Goal: Task Accomplishment & Management: Manage account settings

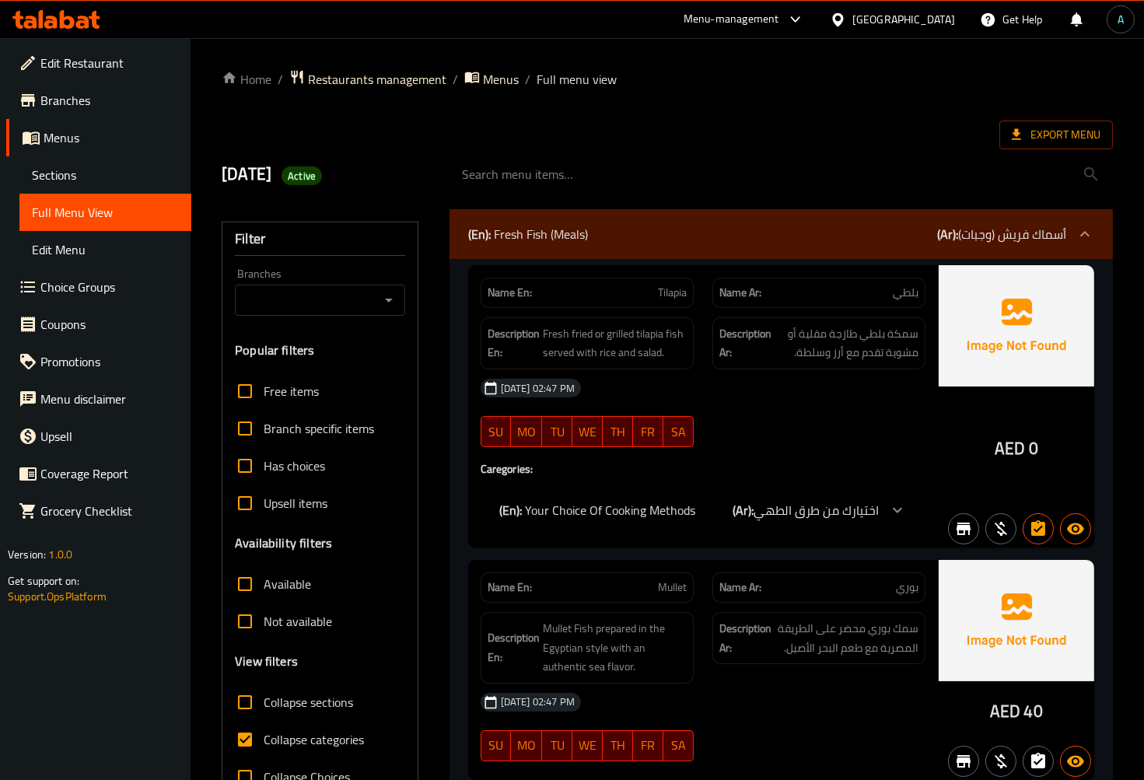
drag, startPoint x: 294, startPoint y: 747, endPoint x: 285, endPoint y: 674, distance: 73.6
click at [294, 747] on span "Collapse categories" at bounding box center [314, 739] width 100 height 19
click at [264, 747] on input "Collapse categories" at bounding box center [244, 739] width 37 height 37
checkbox input "false"
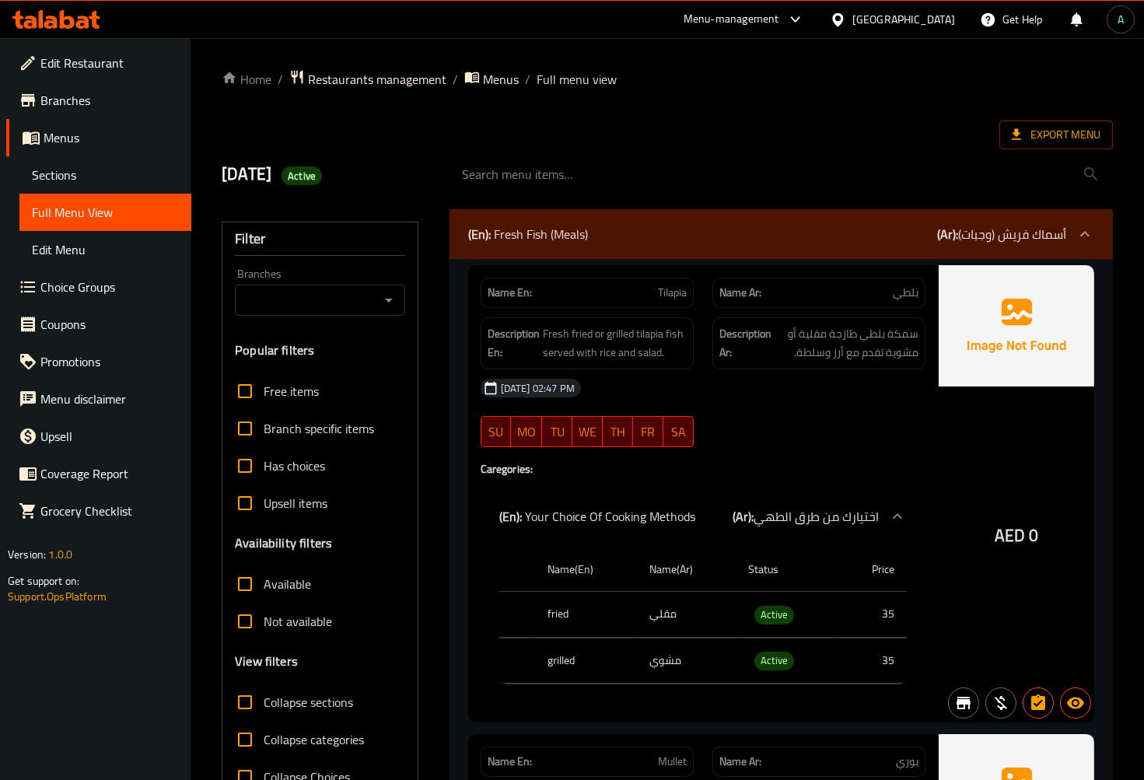
click at [716, 140] on div "10/7/2025 Active" at bounding box center [667, 174] width 910 height 69
click at [1039, 129] on span "Export Menu" at bounding box center [1056, 134] width 89 height 19
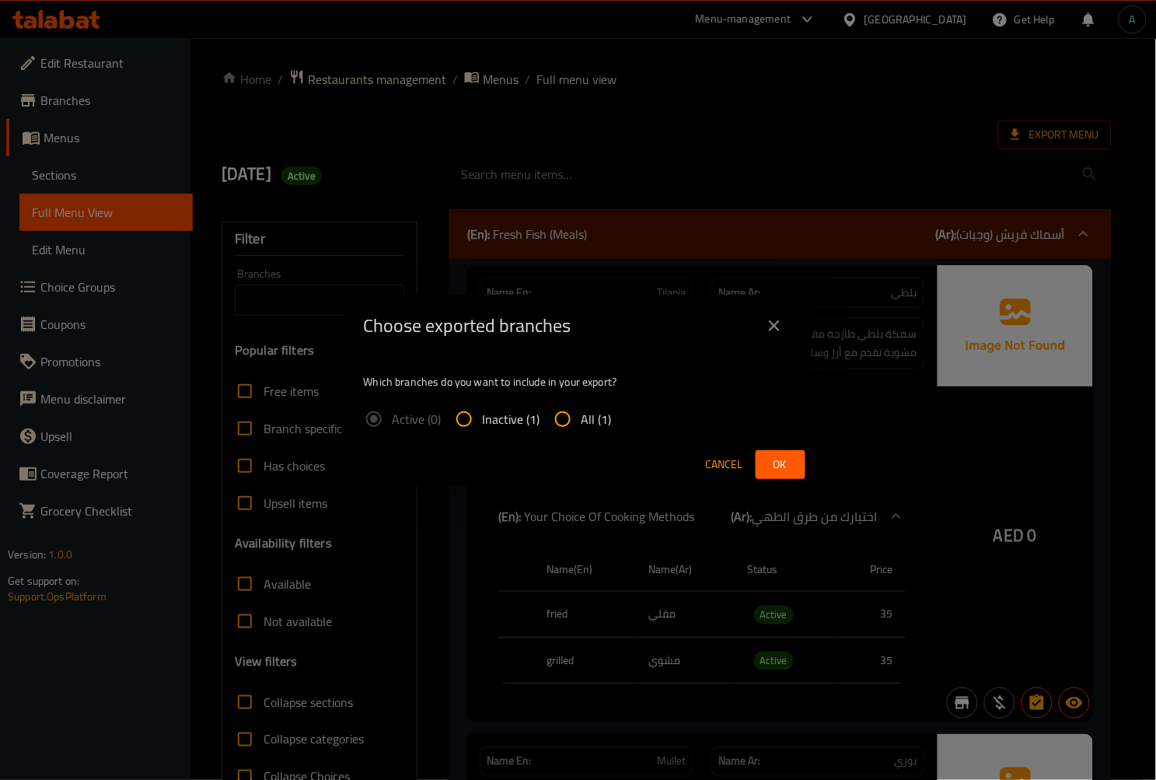
click at [589, 418] on span "All (1)" at bounding box center [597, 419] width 30 height 19
click at [582, 418] on input "All (1)" at bounding box center [562, 419] width 37 height 37
radio input "true"
click at [796, 459] on button "Ok" at bounding box center [781, 464] width 50 height 29
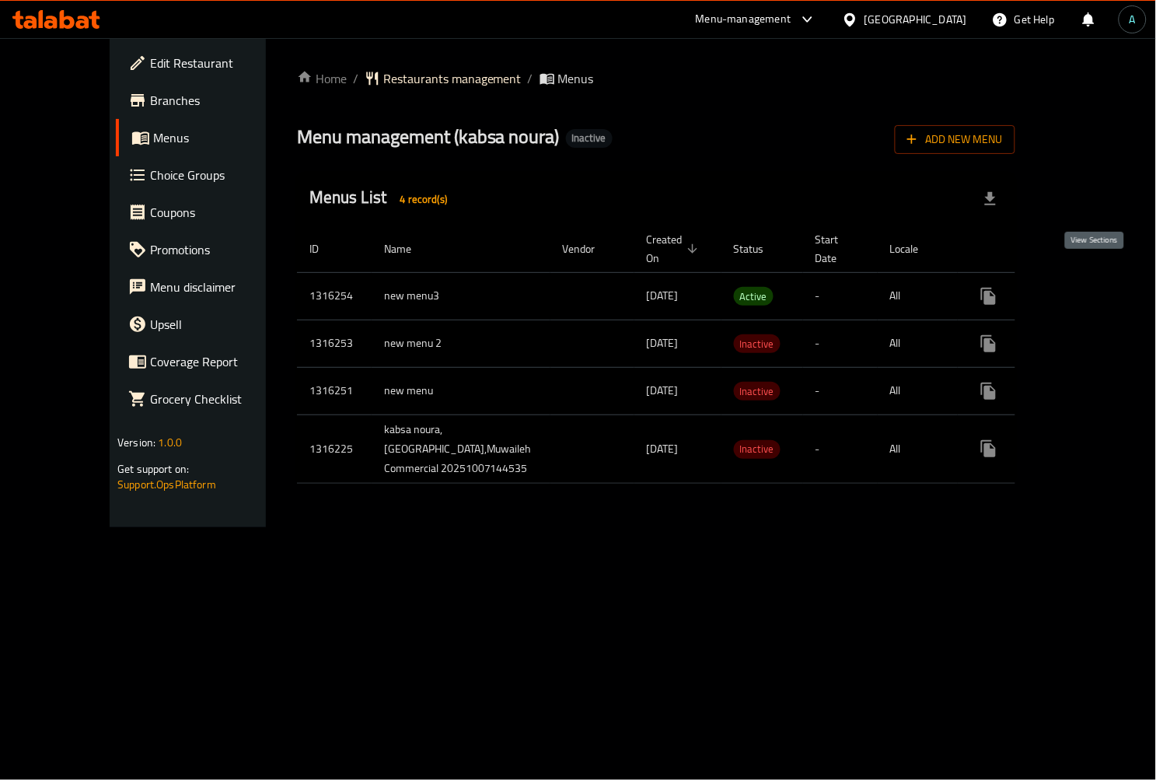
click at [1083, 284] on link "enhanced table" at bounding box center [1101, 296] width 37 height 37
click at [1092, 287] on icon "enhanced table" at bounding box center [1101, 296] width 19 height 19
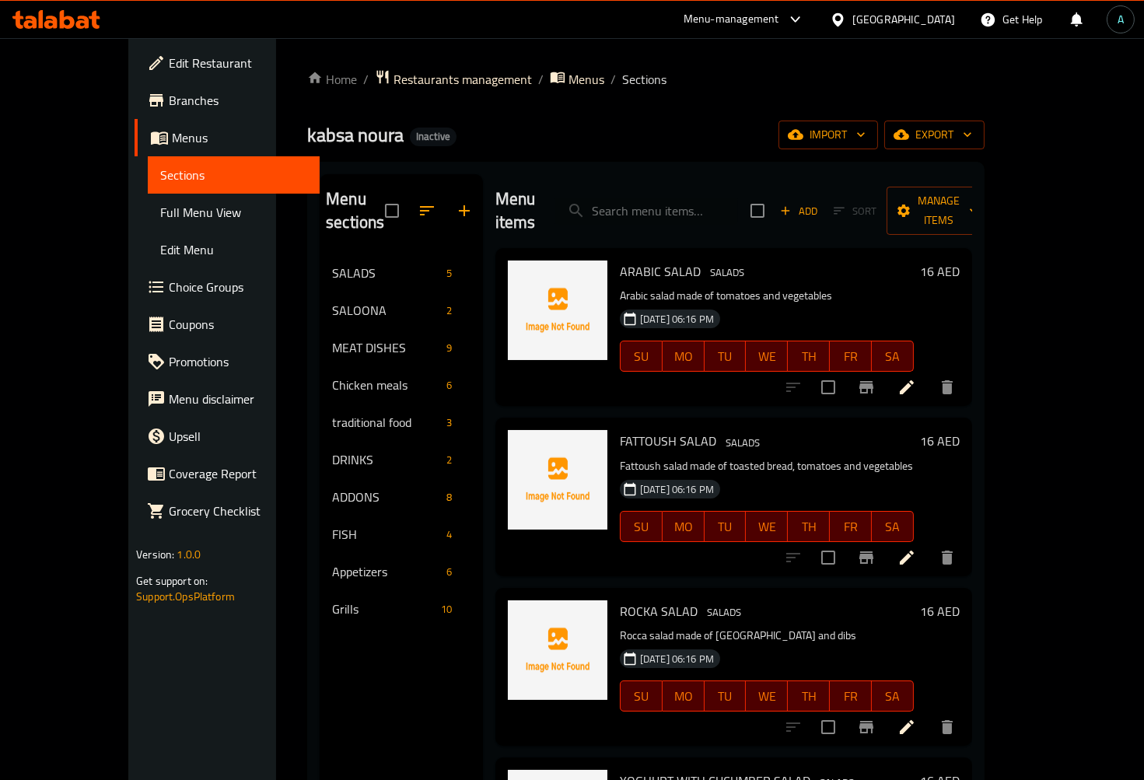
click at [160, 221] on span "Full Menu View" at bounding box center [233, 212] width 147 height 19
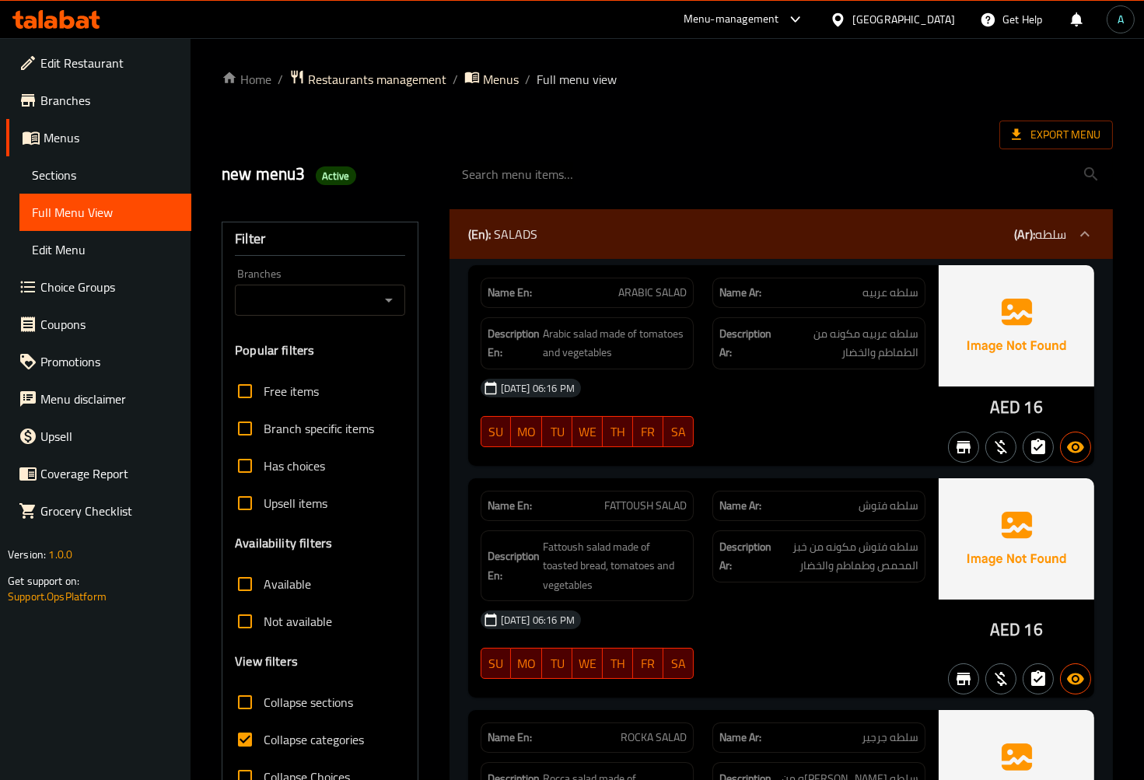
click at [268, 740] on span "Collapse categories" at bounding box center [314, 739] width 100 height 19
click at [264, 740] on input "Collapse categories" at bounding box center [244, 739] width 37 height 37
checkbox input "false"
drag, startPoint x: 992, startPoint y: 407, endPoint x: 1015, endPoint y: 407, distance: 22.6
click at [1015, 407] on span "AED" at bounding box center [1005, 407] width 30 height 30
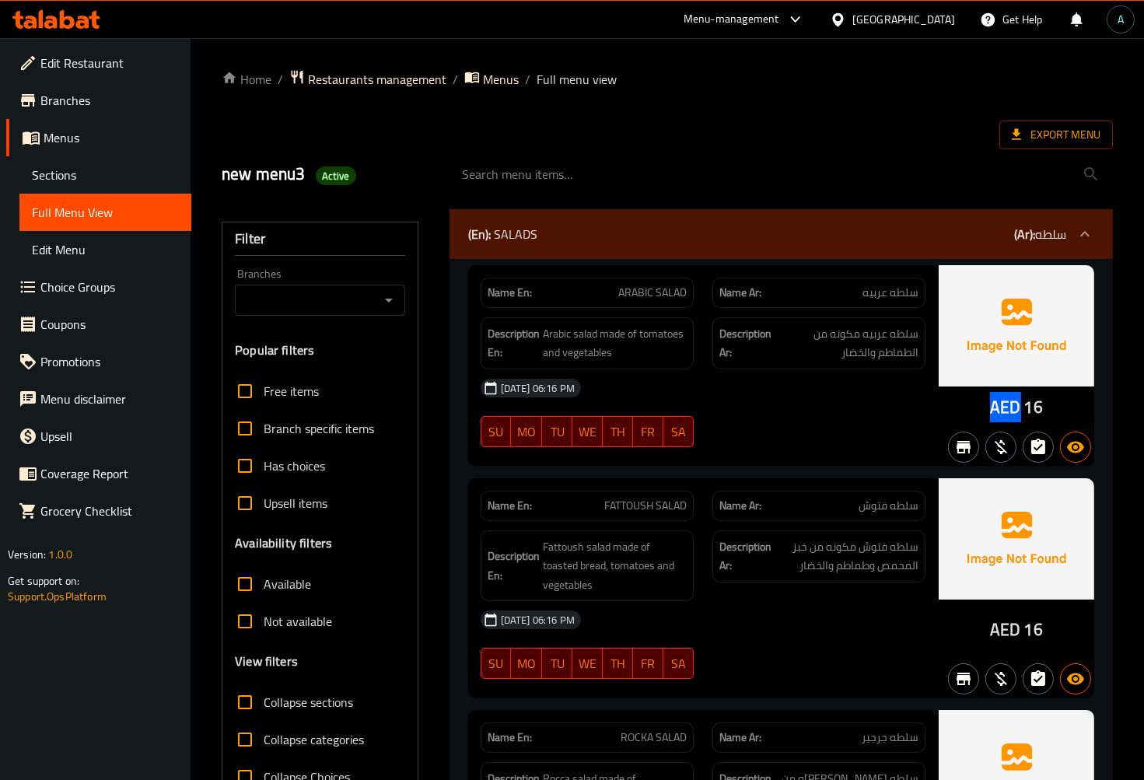
copy span "AED"
click at [336, 182] on span "Active" at bounding box center [336, 176] width 40 height 15
copy span "Active"
click at [1041, 131] on span "Export Menu" at bounding box center [1056, 134] width 89 height 19
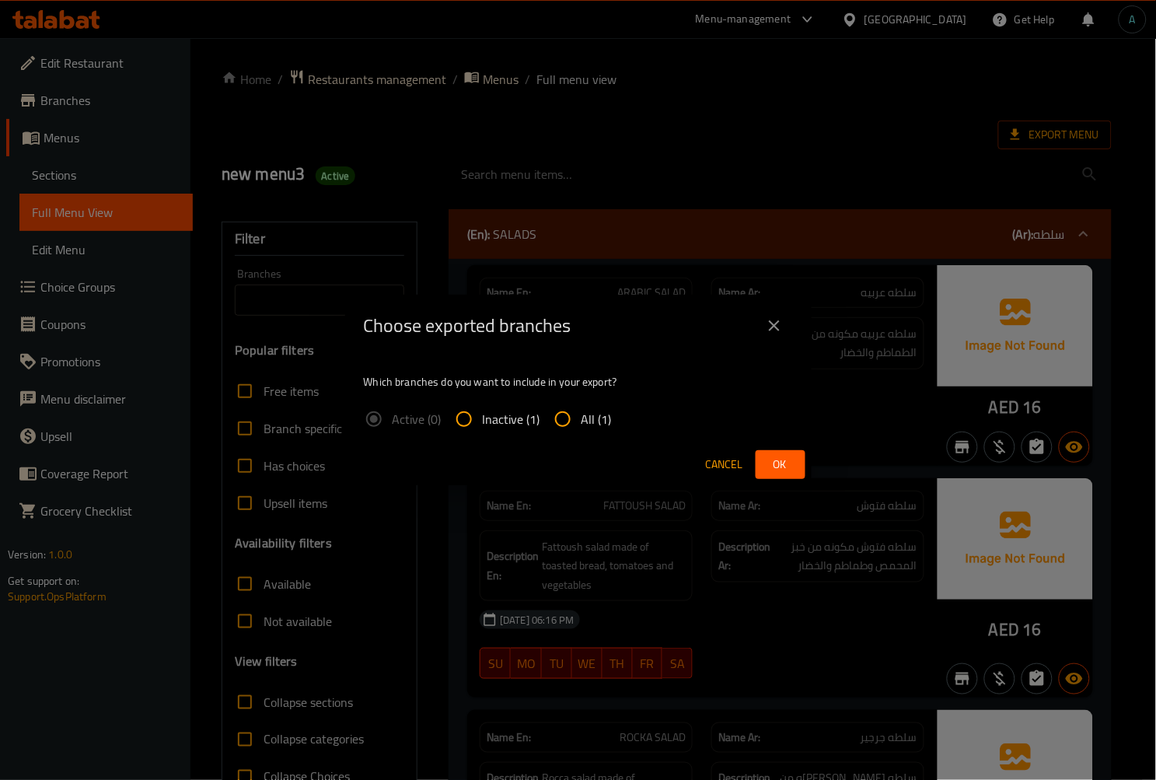
click at [578, 428] on input "All (1)" at bounding box center [562, 419] width 37 height 37
radio input "true"
click at [771, 478] on button "Ok" at bounding box center [781, 464] width 50 height 29
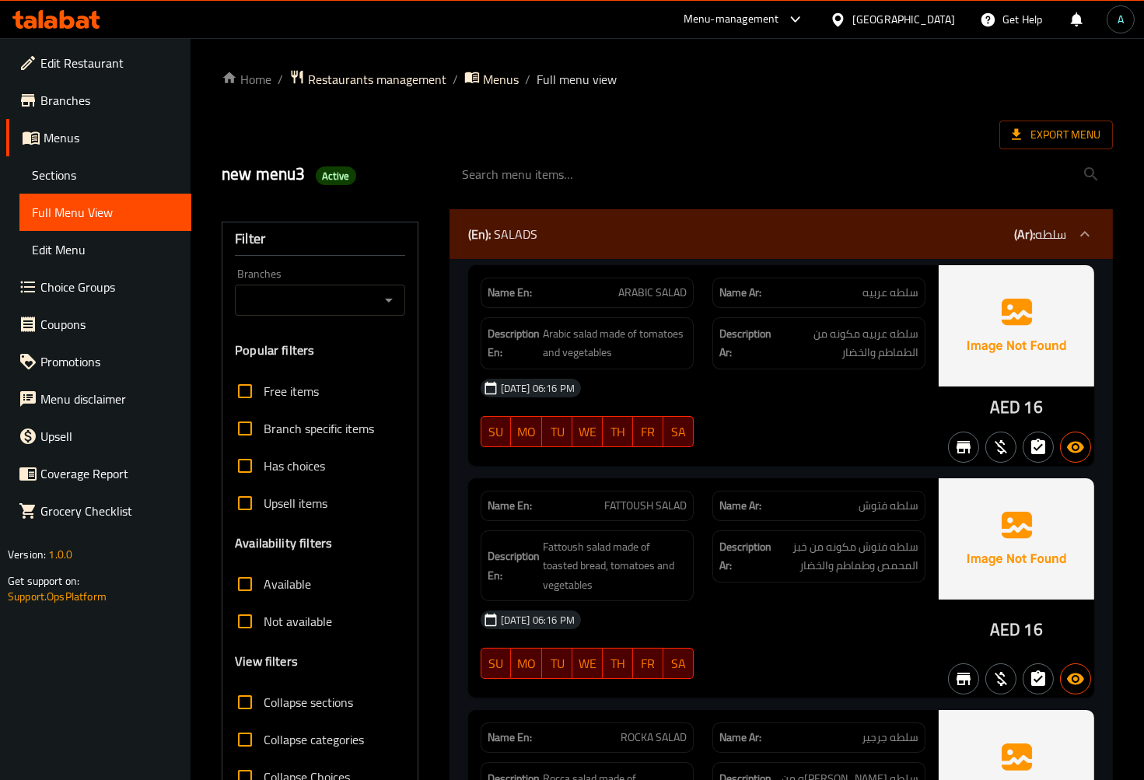
click at [330, 179] on span "Active" at bounding box center [336, 176] width 40 height 15
copy span "Active"
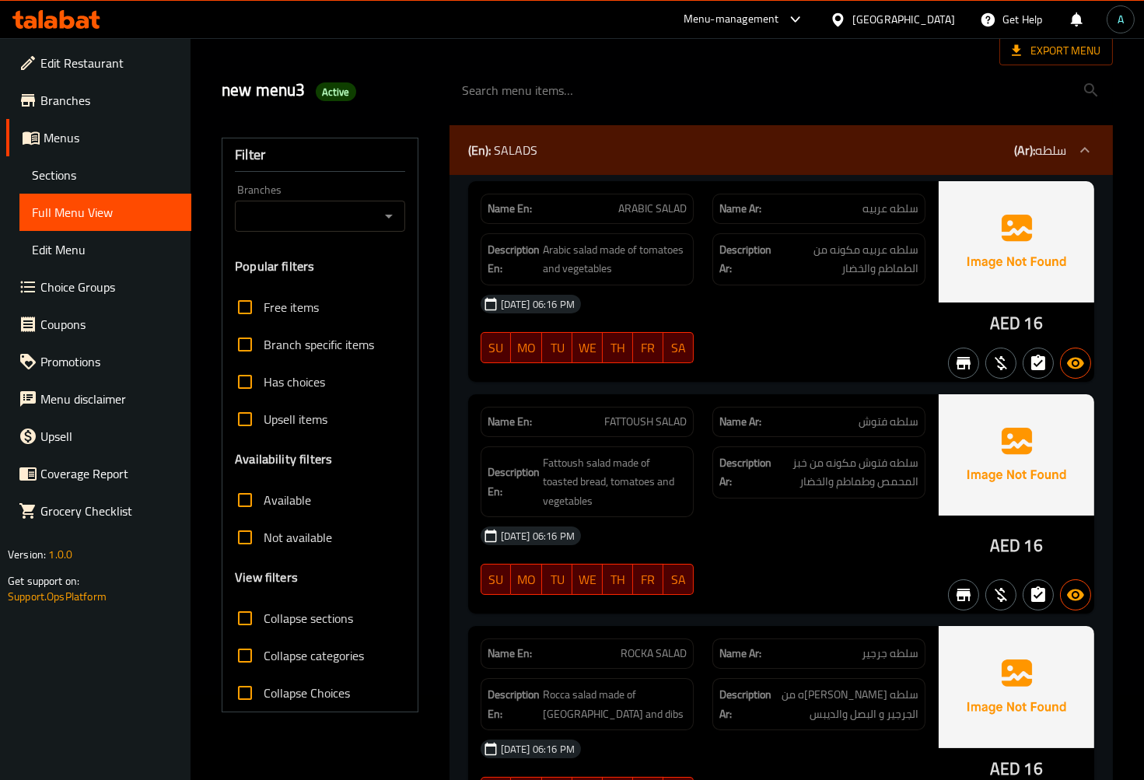
scroll to position [259, 0]
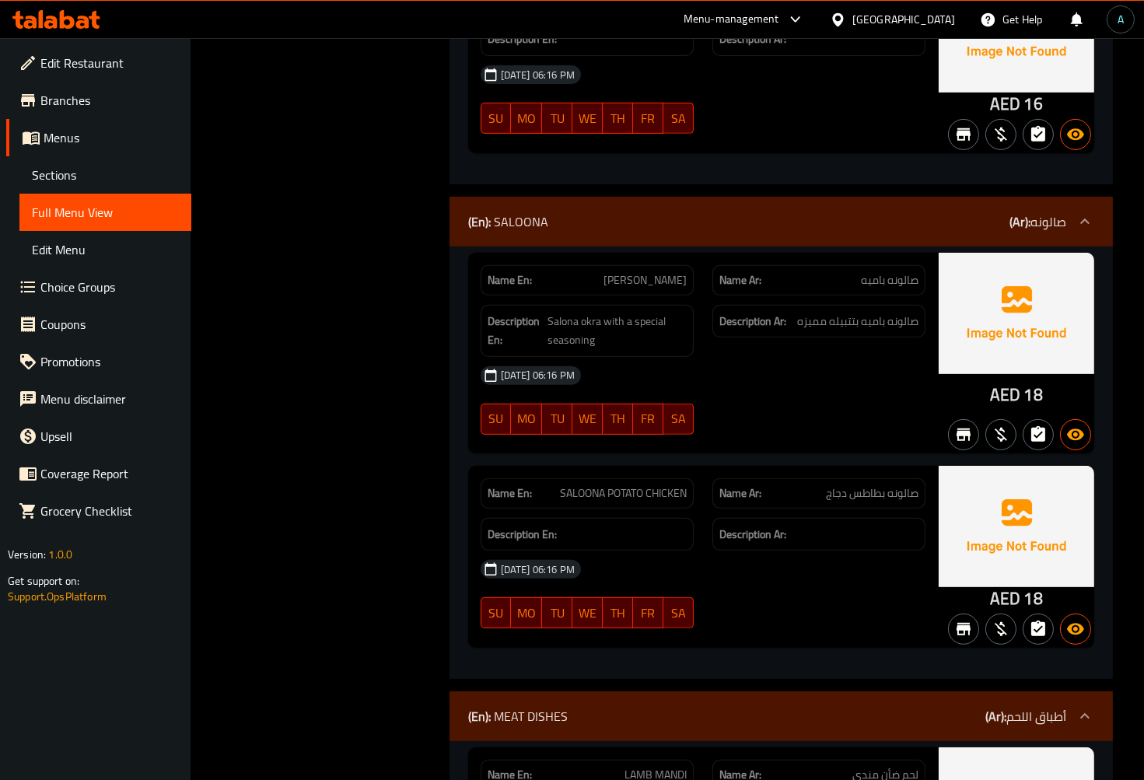
scroll to position [1209, 0]
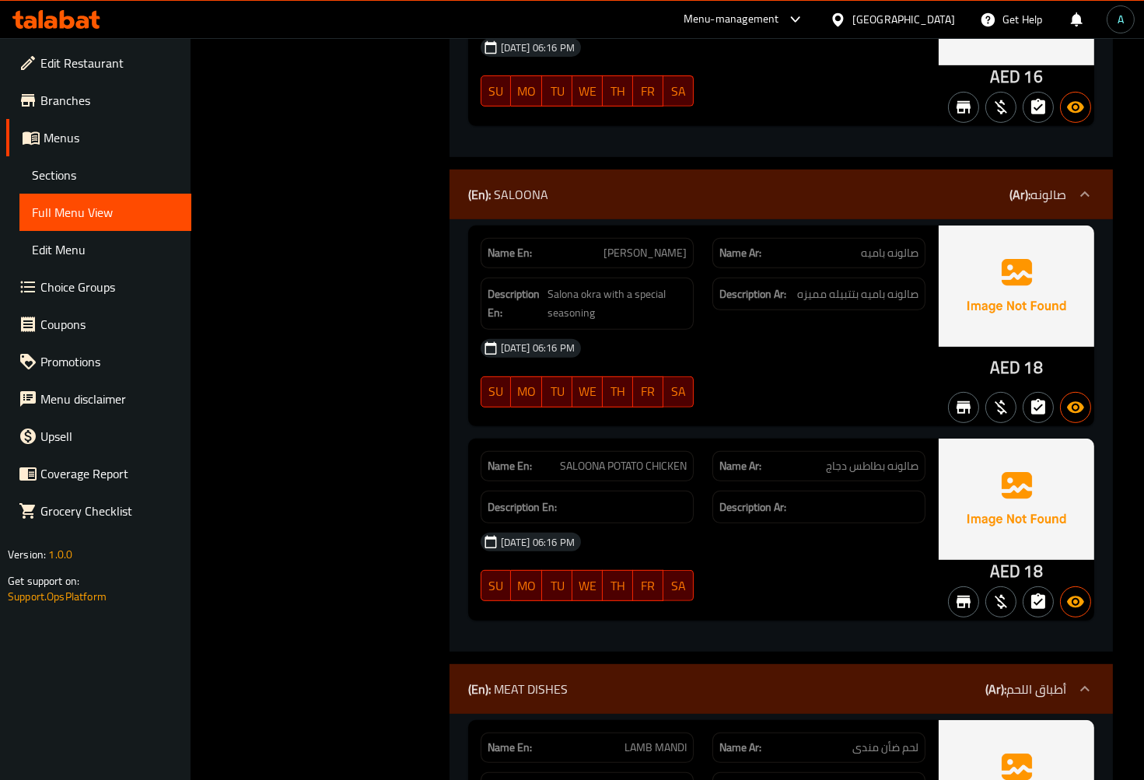
click at [630, 458] on span "SALOONA POTATO CHICKEN" at bounding box center [623, 466] width 127 height 16
copy span "SALOONA POTATO CHICKEN"
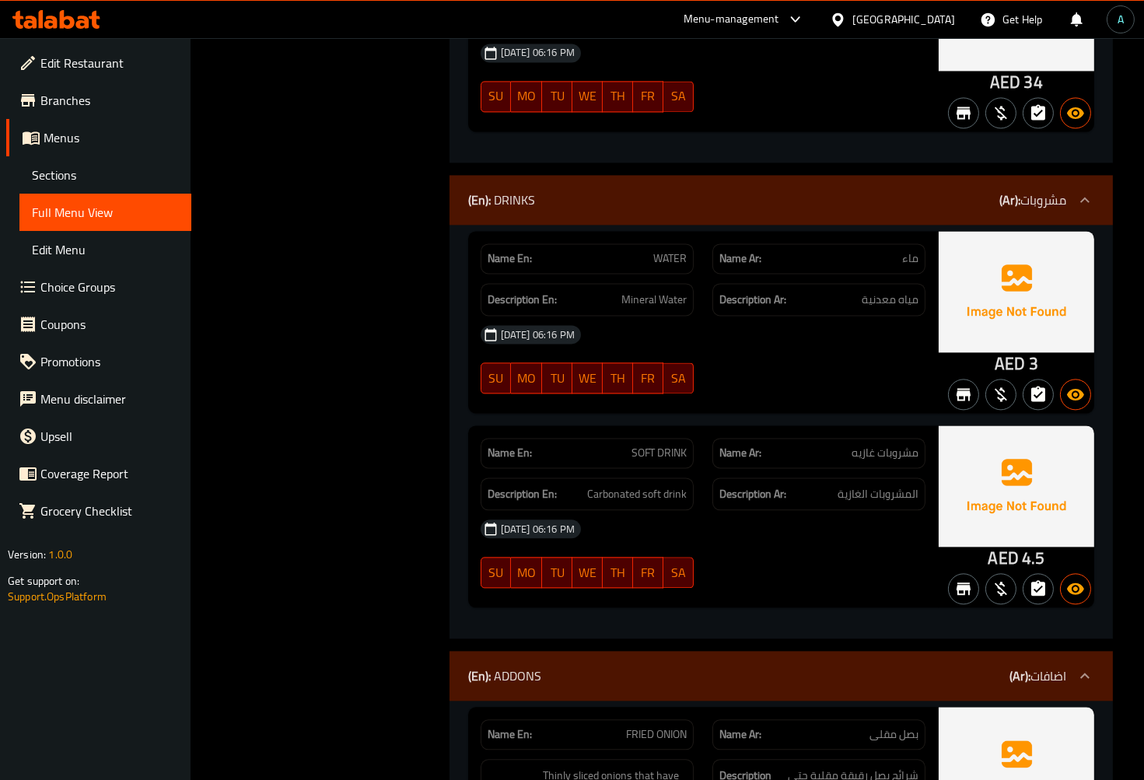
scroll to position [5962, 0]
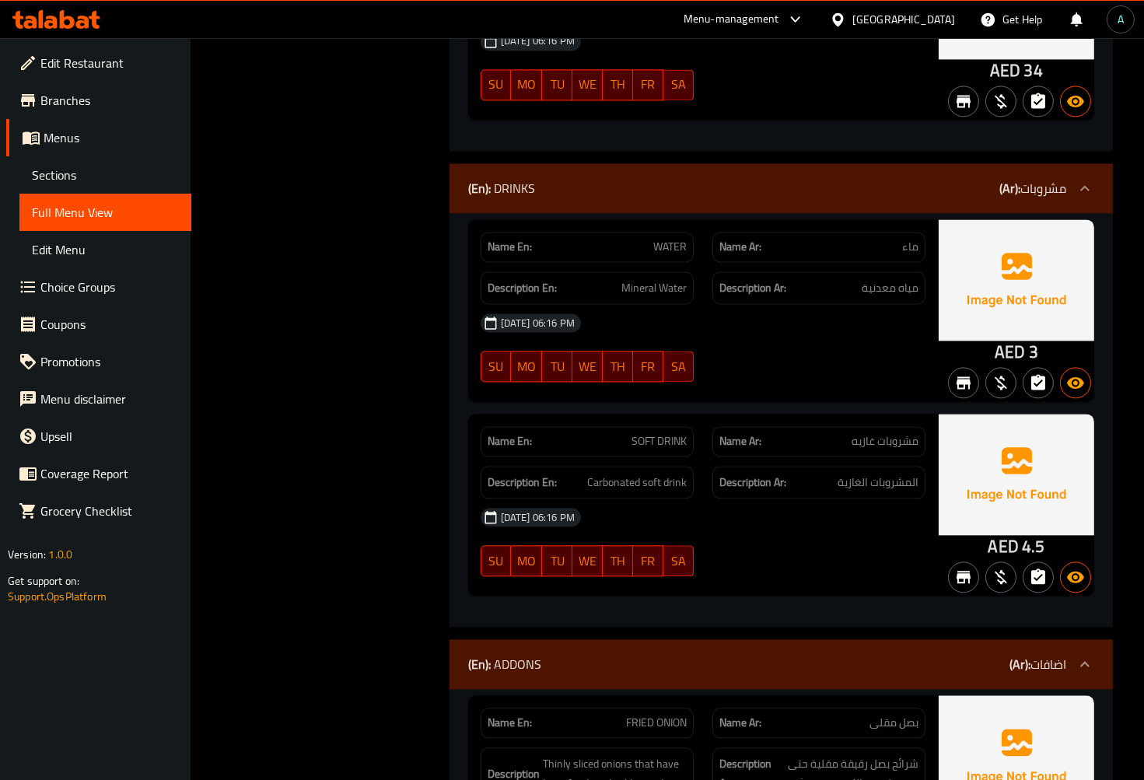
click at [667, 426] on div "Name En: SOFT DRINK" at bounding box center [587, 441] width 213 height 30
copy span "SOFT DRINK"
click at [624, 473] on span "Carbonated soft drink" at bounding box center [637, 482] width 100 height 19
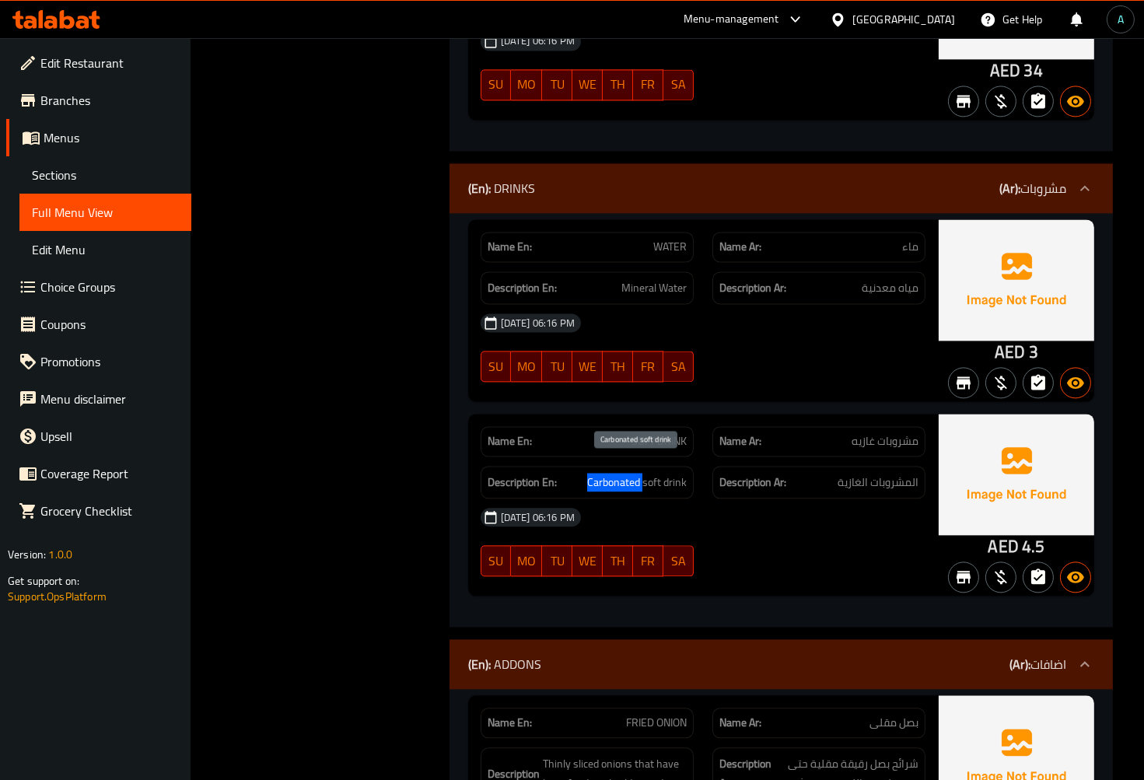
click at [624, 473] on span "Carbonated soft drink" at bounding box center [637, 482] width 100 height 19
copy span "Carbonated"
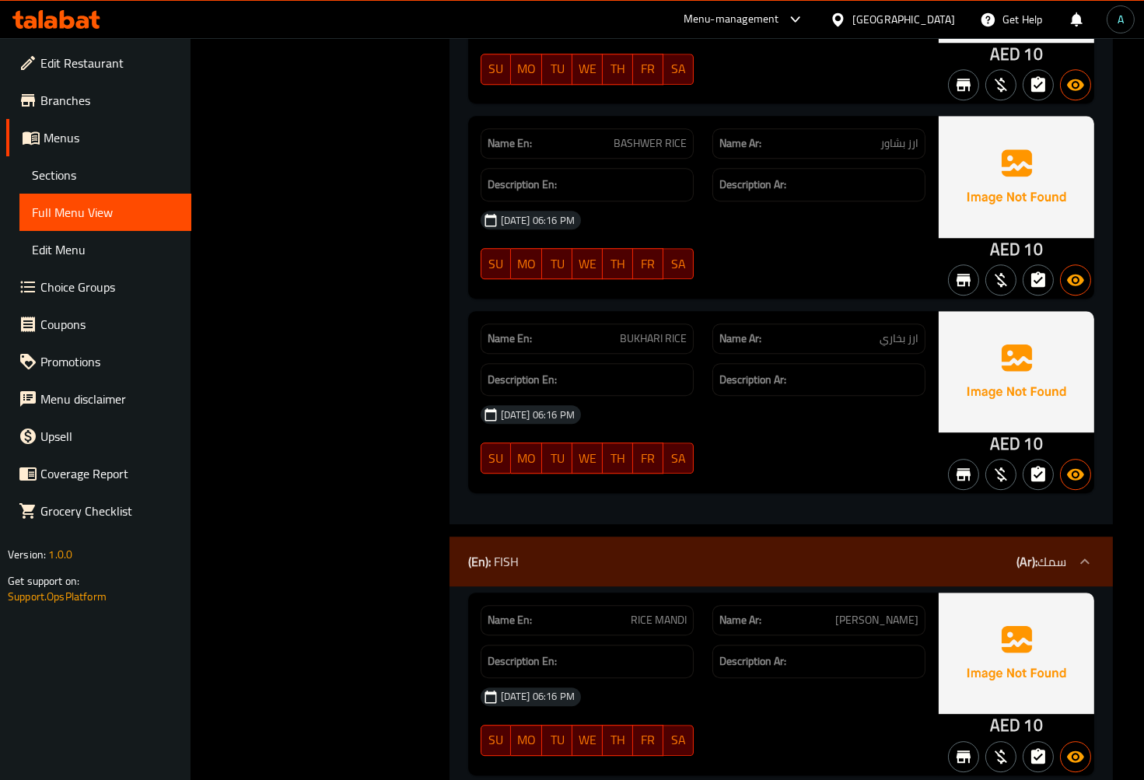
scroll to position [7777, 0]
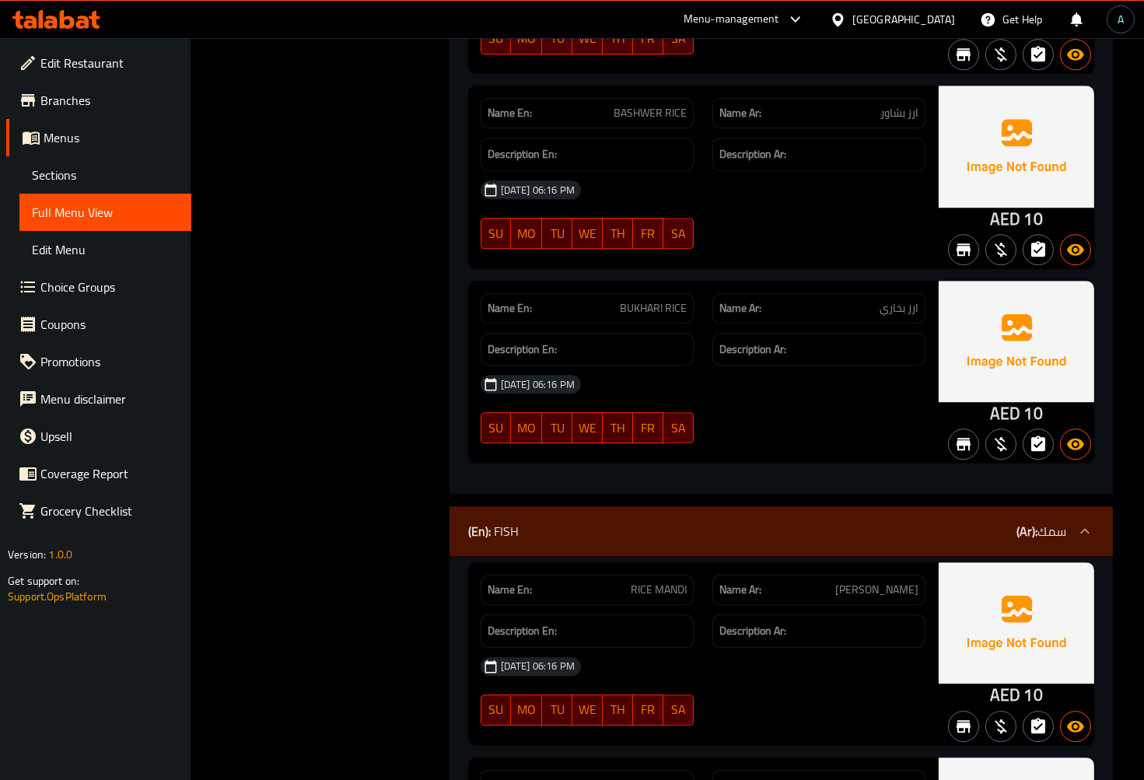
click at [650, 582] on span "RICE MANDI" at bounding box center [659, 590] width 56 height 16
copy span "RICE MANDI"
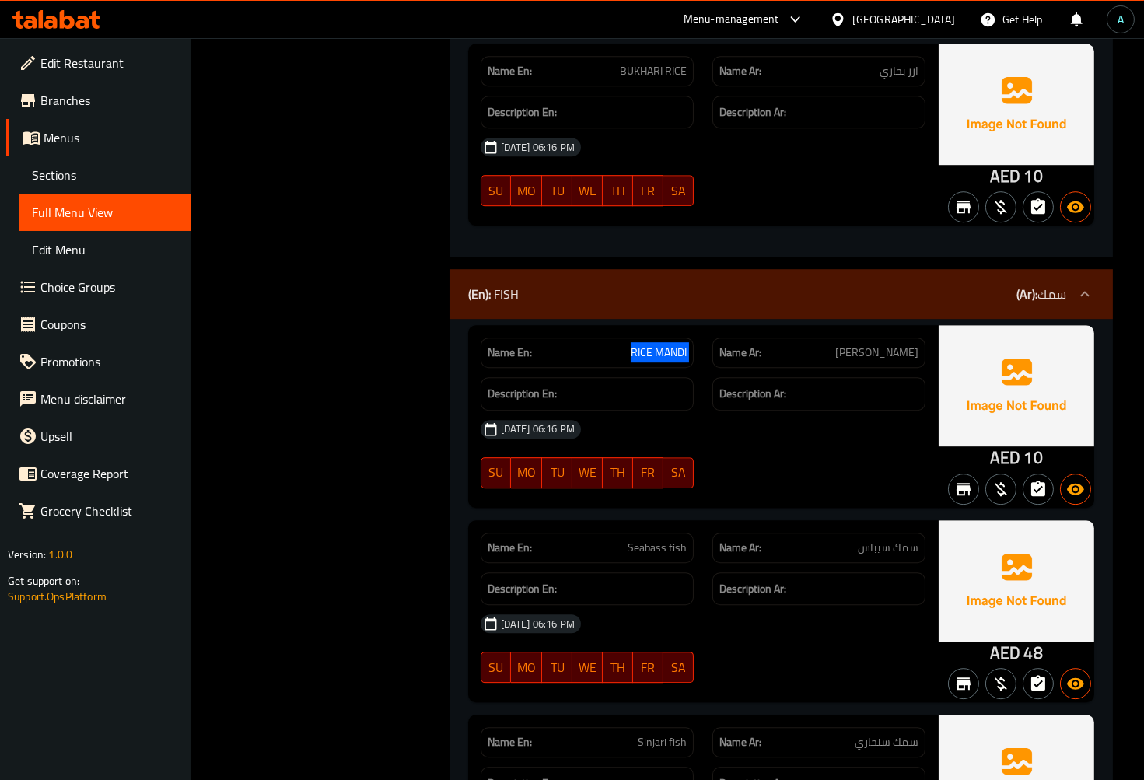
scroll to position [8036, 0]
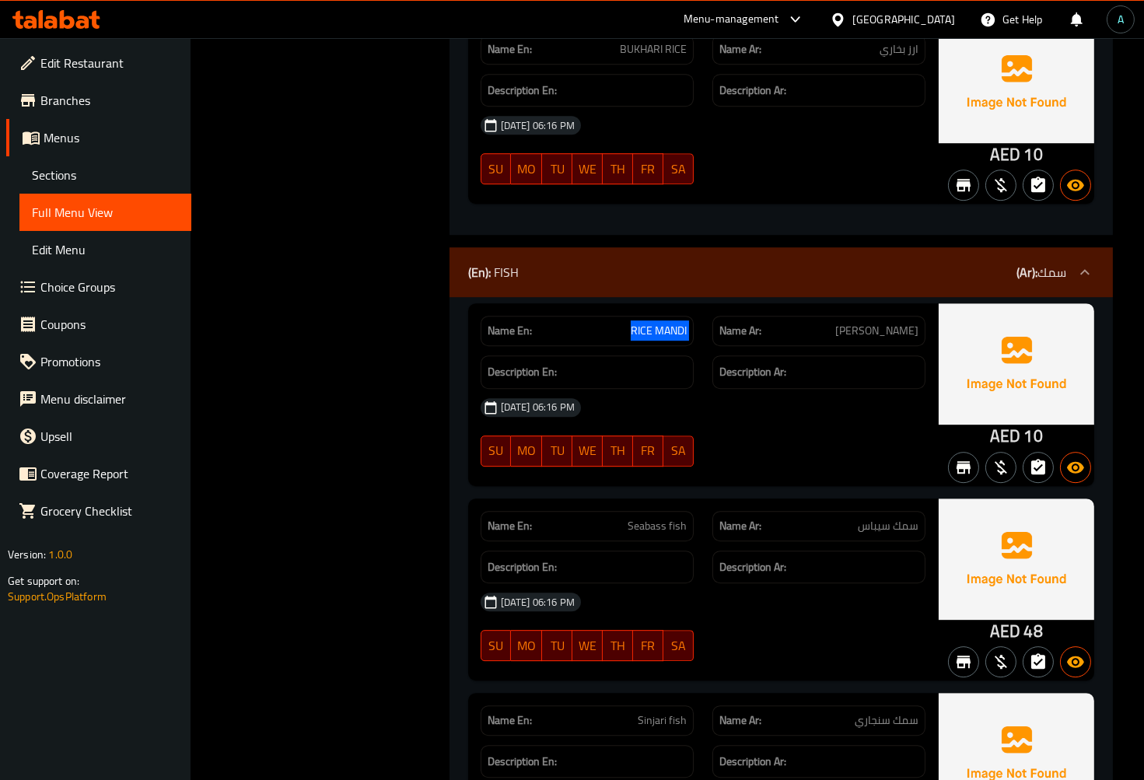
click at [669, 323] on span "RICE MANDI" at bounding box center [659, 331] width 56 height 16
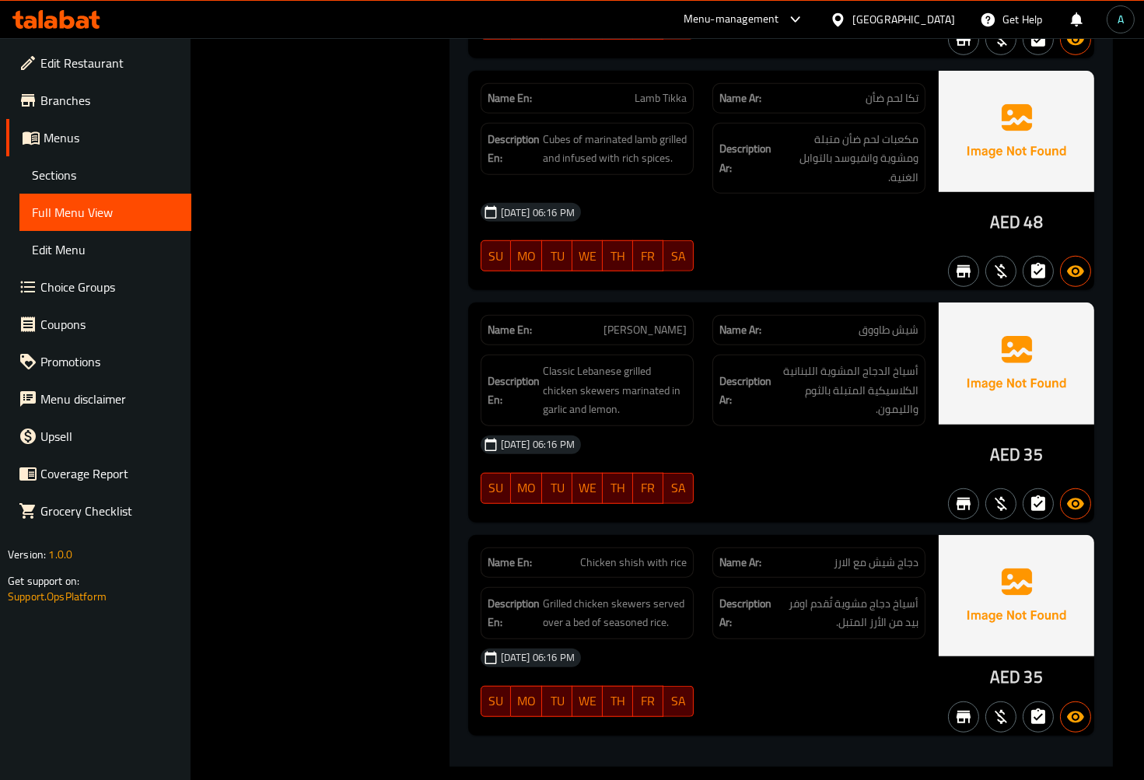
scroll to position [12462, 0]
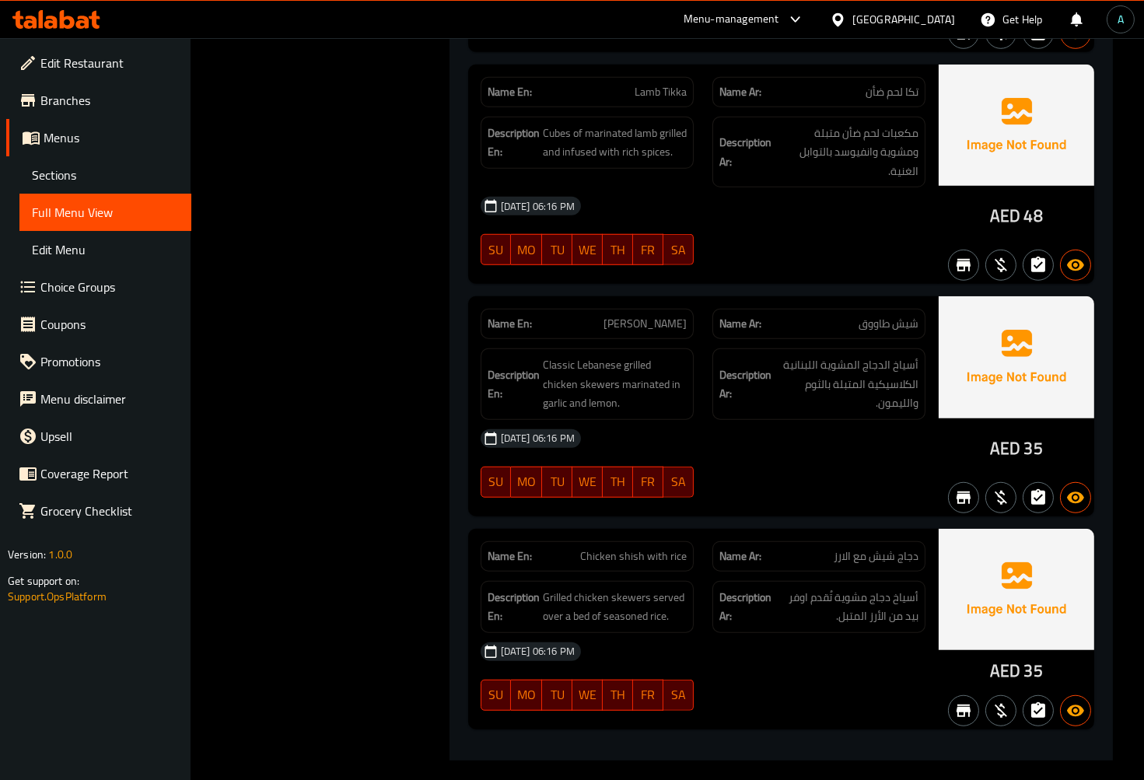
click at [817, 488] on div at bounding box center [819, 497] width 232 height 19
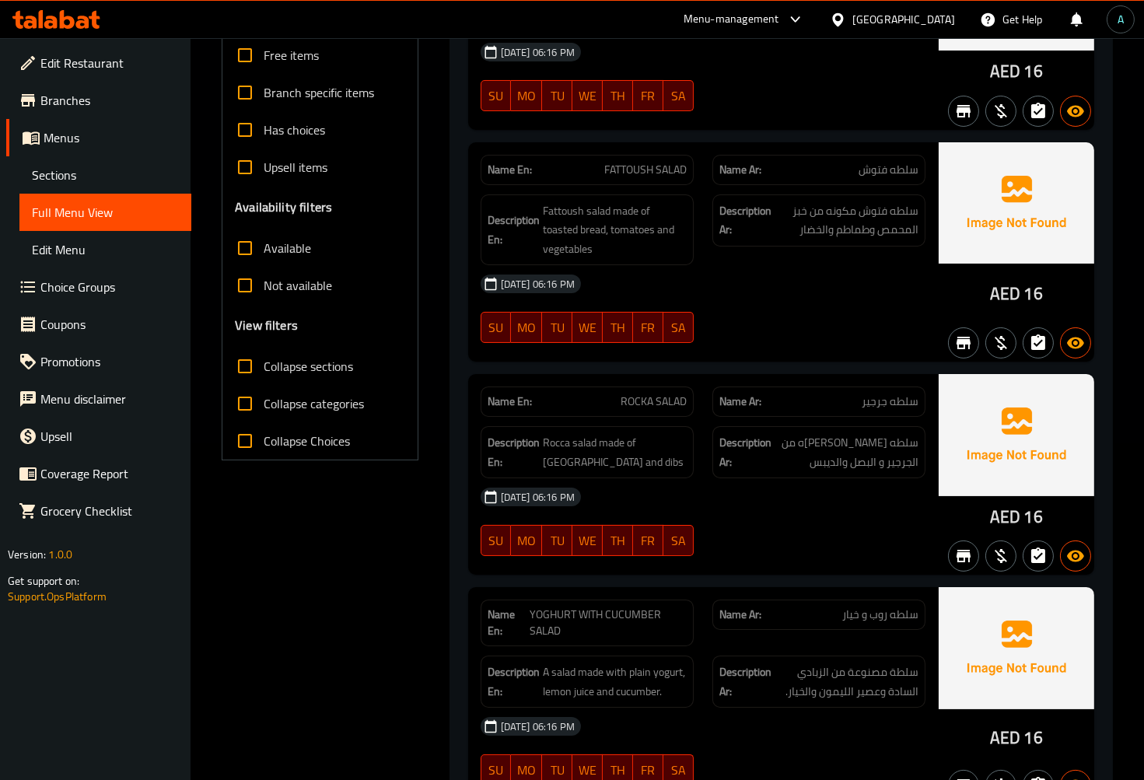
scroll to position [0, 0]
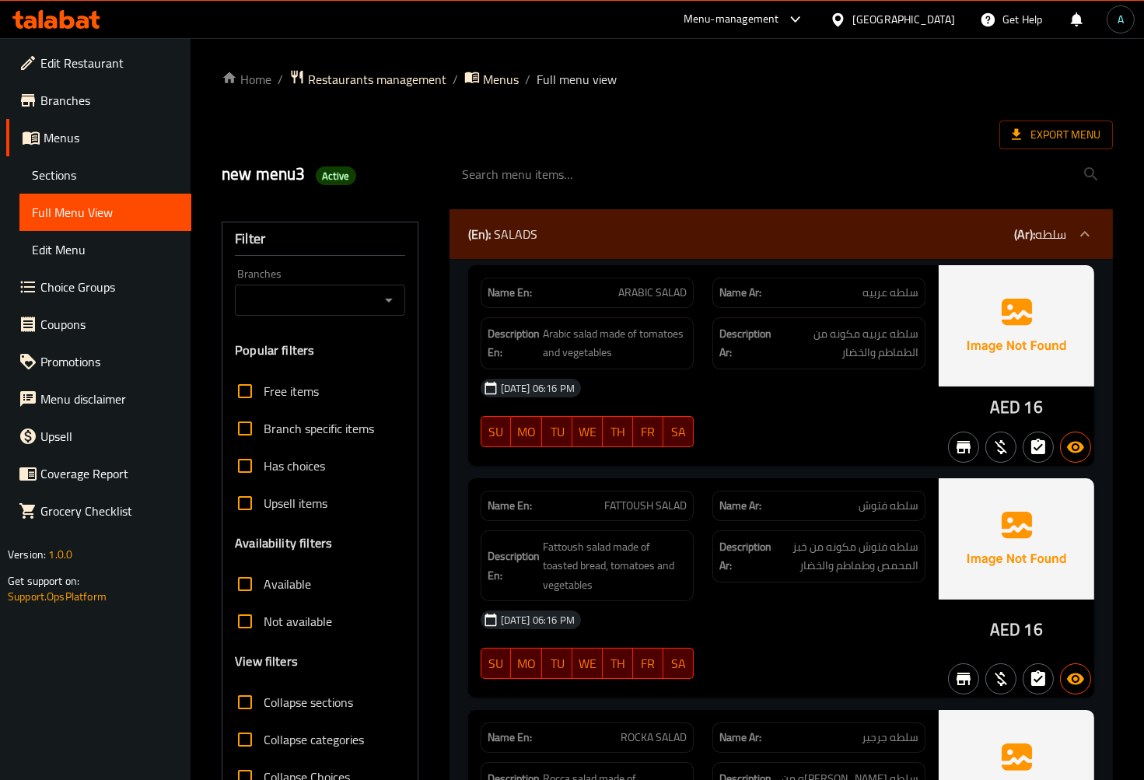
click at [417, 175] on h2 "new menu3 Active" at bounding box center [326, 174] width 208 height 23
click at [385, 198] on div "new menu3 Active" at bounding box center [325, 174] width 227 height 69
click at [88, 175] on span "Sections" at bounding box center [105, 175] width 147 height 19
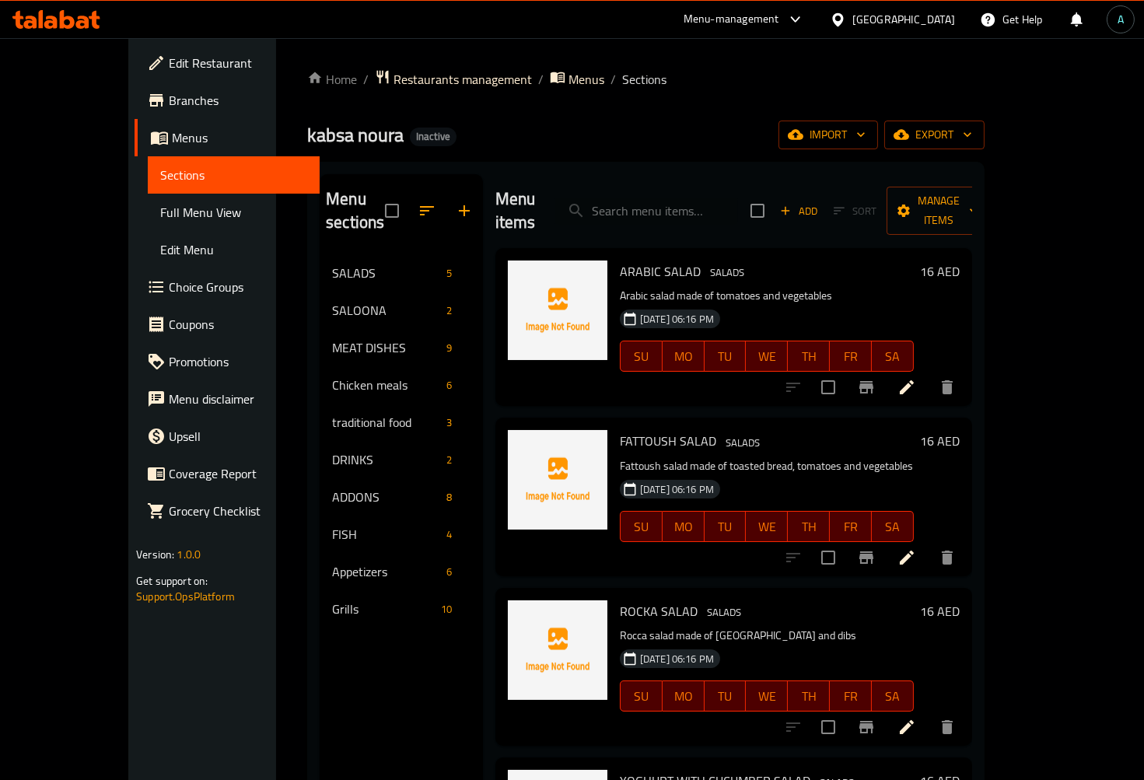
drag, startPoint x: 669, startPoint y: 219, endPoint x: 666, endPoint y: 184, distance: 35.1
click at [666, 215] on div "Menu items Add Sort Manage items" at bounding box center [733, 211] width 477 height 74
click at [666, 184] on div "Menu items Add Sort Manage items" at bounding box center [733, 211] width 477 height 74
click at [660, 205] on input "search" at bounding box center [647, 211] width 184 height 27
paste input "SALOONA POTATO CHICKEN"
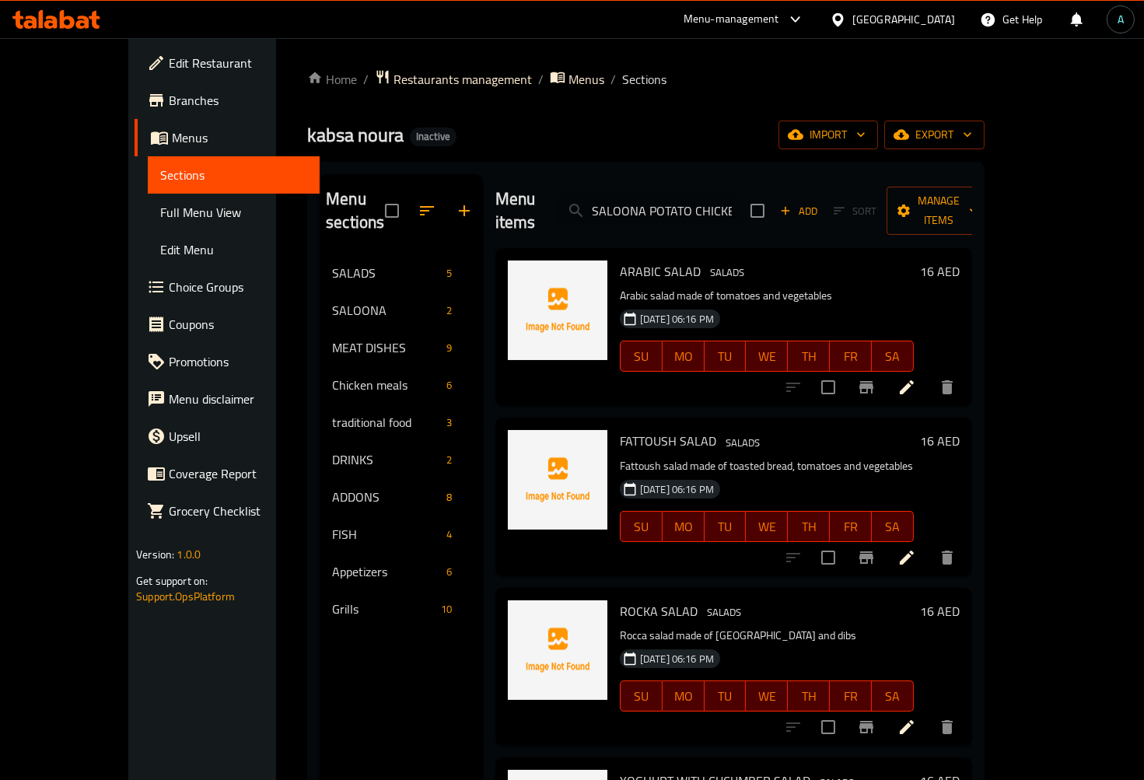
scroll to position [0, 8]
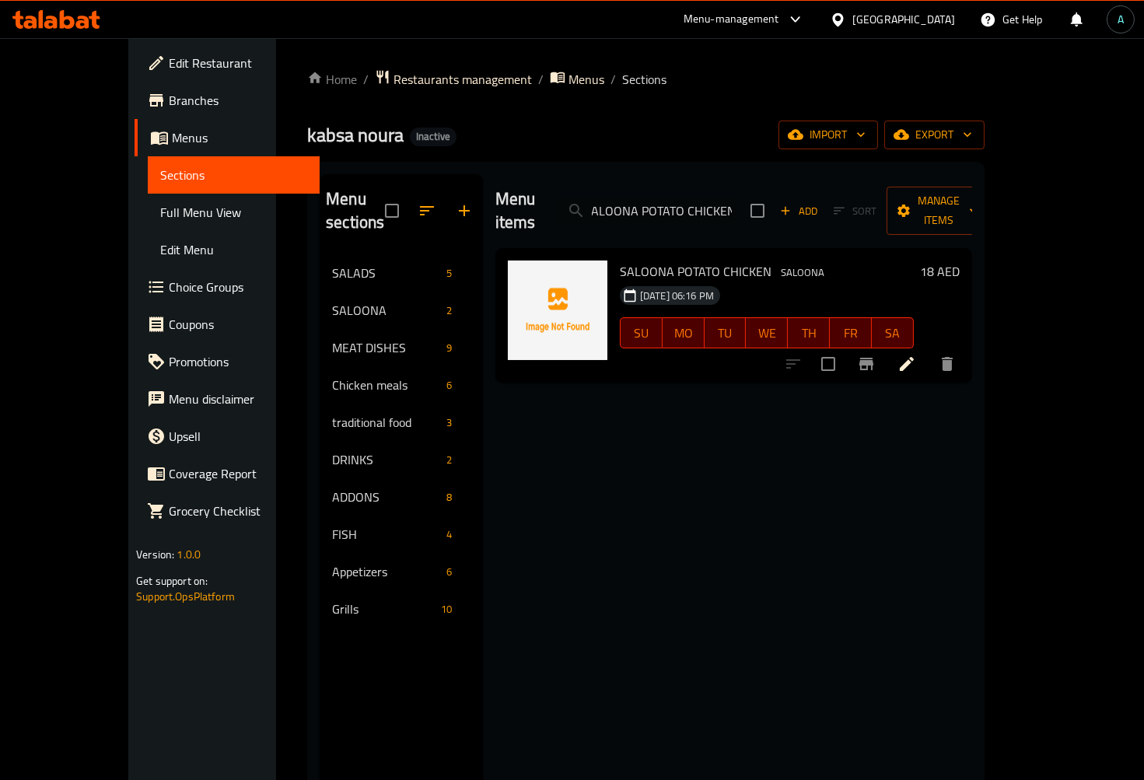
type input "SALOONA POTATO CHICKEN"
click at [916, 355] on icon at bounding box center [907, 364] width 19 height 19
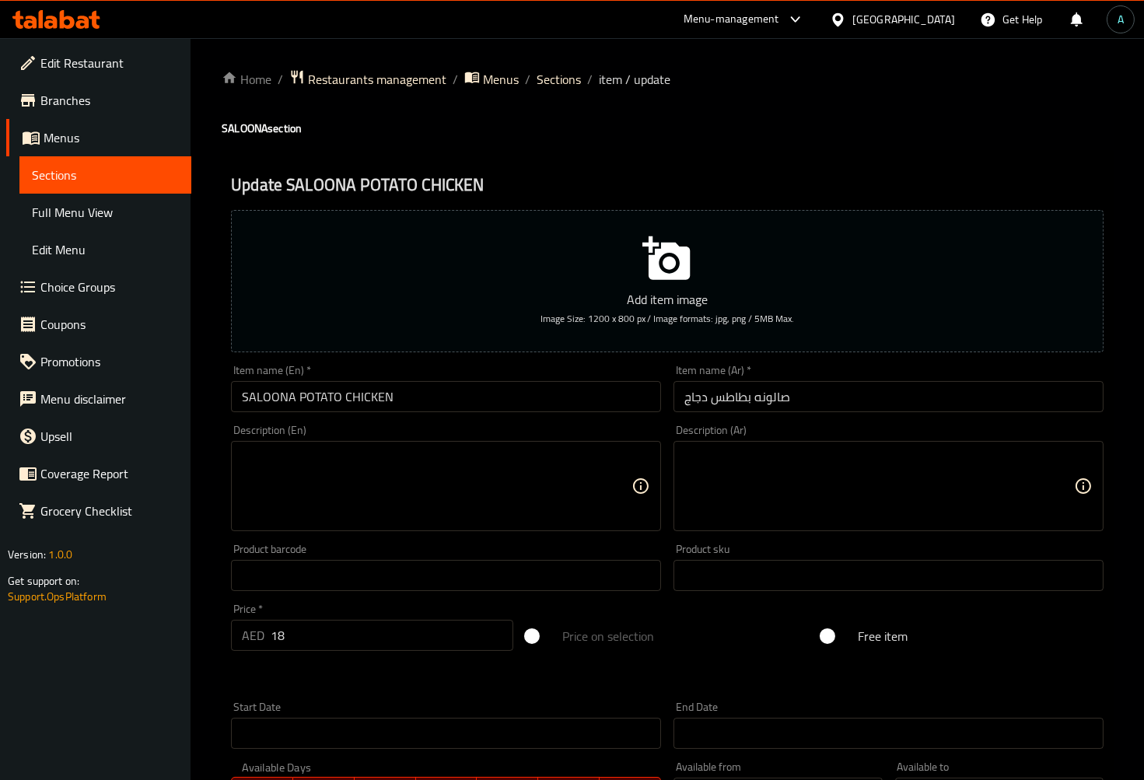
drag, startPoint x: 506, startPoint y: 496, endPoint x: 321, endPoint y: 478, distance: 186.0
click at [506, 496] on textarea at bounding box center [437, 487] width 390 height 74
paste textarea "Potato salona with chicken pieces"
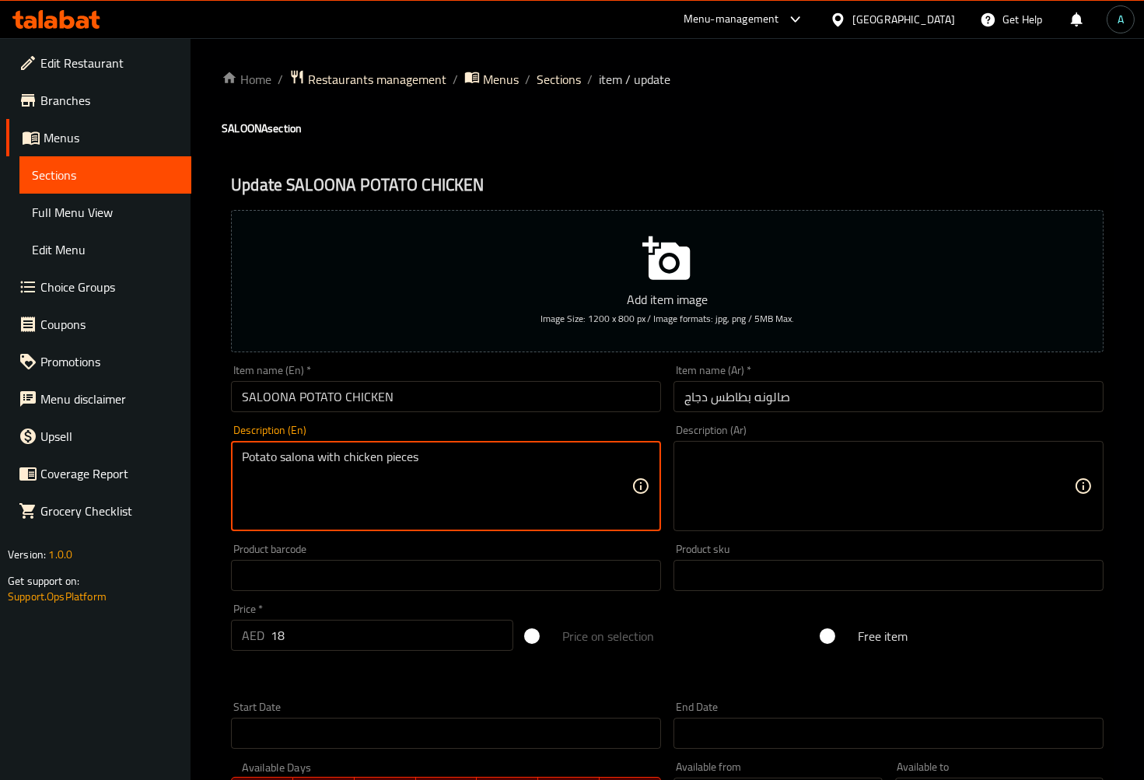
type textarea "Potato salona with chicken pieces"
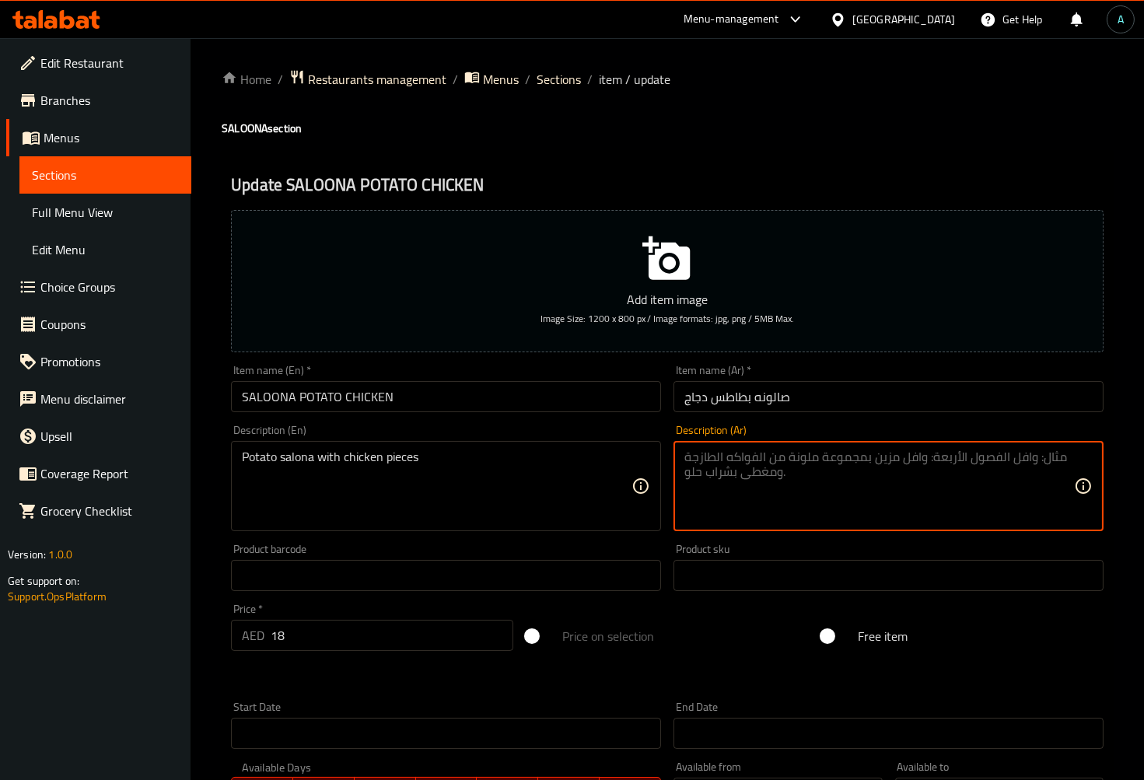
click at [824, 486] on textarea at bounding box center [879, 487] width 390 height 74
paste textarea "صالونه بطاطس مع قطع الدجاج"
type textarea "صالونه بطاطس مع قطع الدجاج"
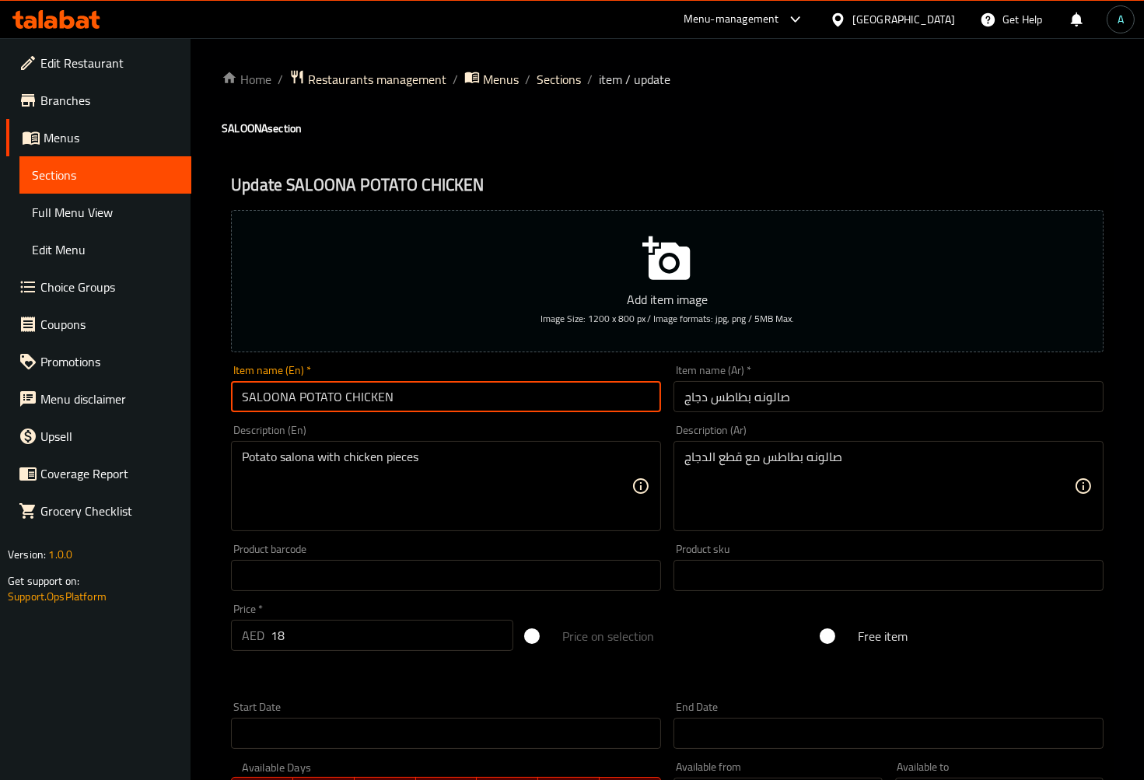
click at [432, 404] on input "SALOONA POTATO CHICKEN" at bounding box center [446, 396] width 430 height 31
drag, startPoint x: 460, startPoint y: 394, endPoint x: -186, endPoint y: 426, distance: 647.1
click at [0, 426] on html "Item updated successfully ​ Menu-management United Arab Emirates Get Help A Edi…" at bounding box center [572, 390] width 1144 height 780
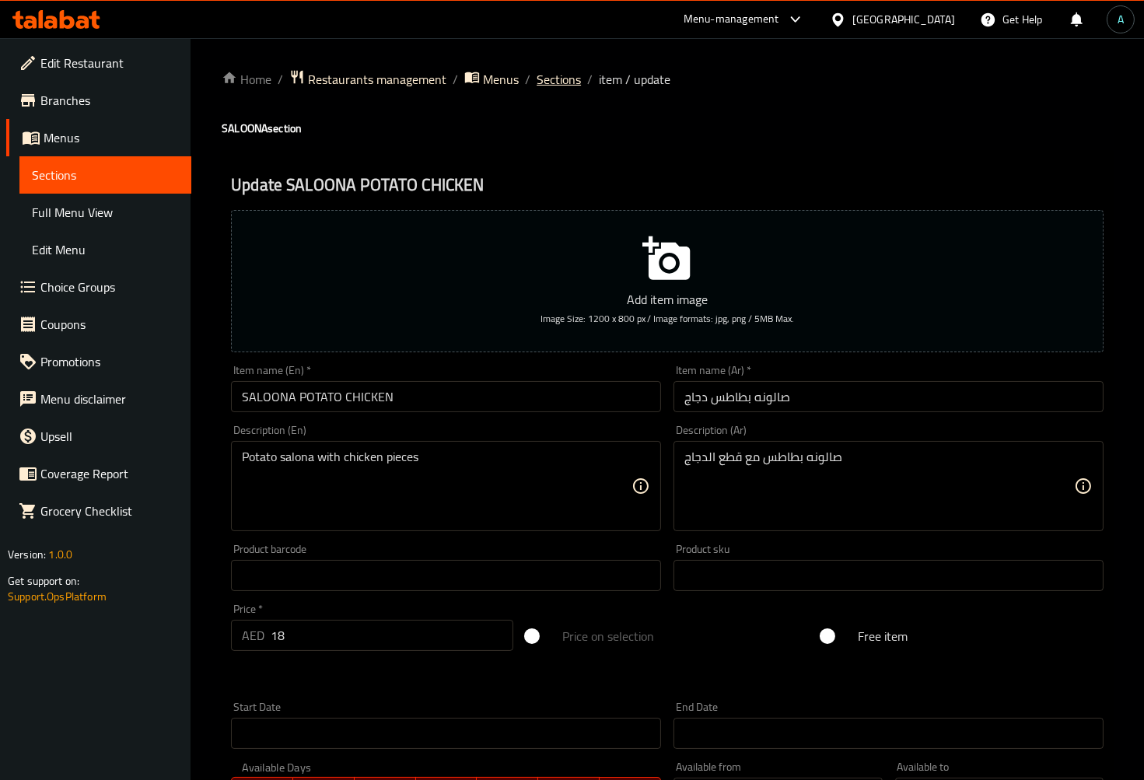
click at [566, 83] on span "Sections" at bounding box center [559, 79] width 44 height 19
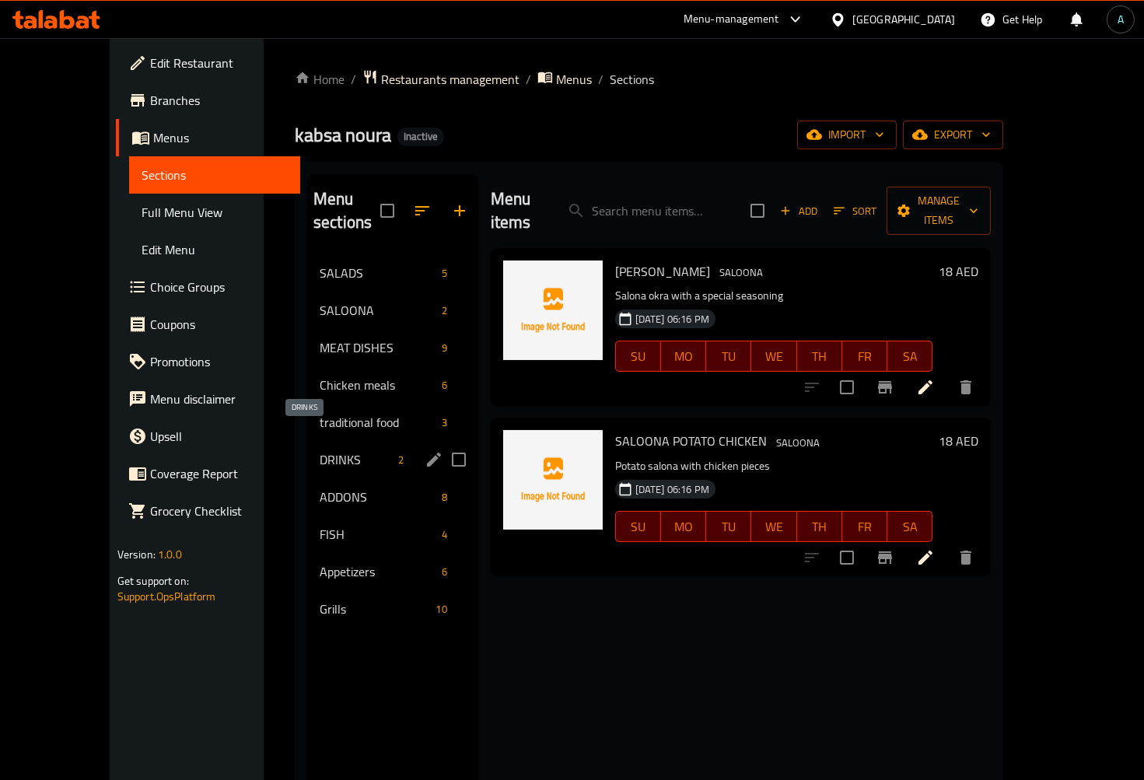
click at [320, 450] on span "DRINKS" at bounding box center [356, 459] width 72 height 19
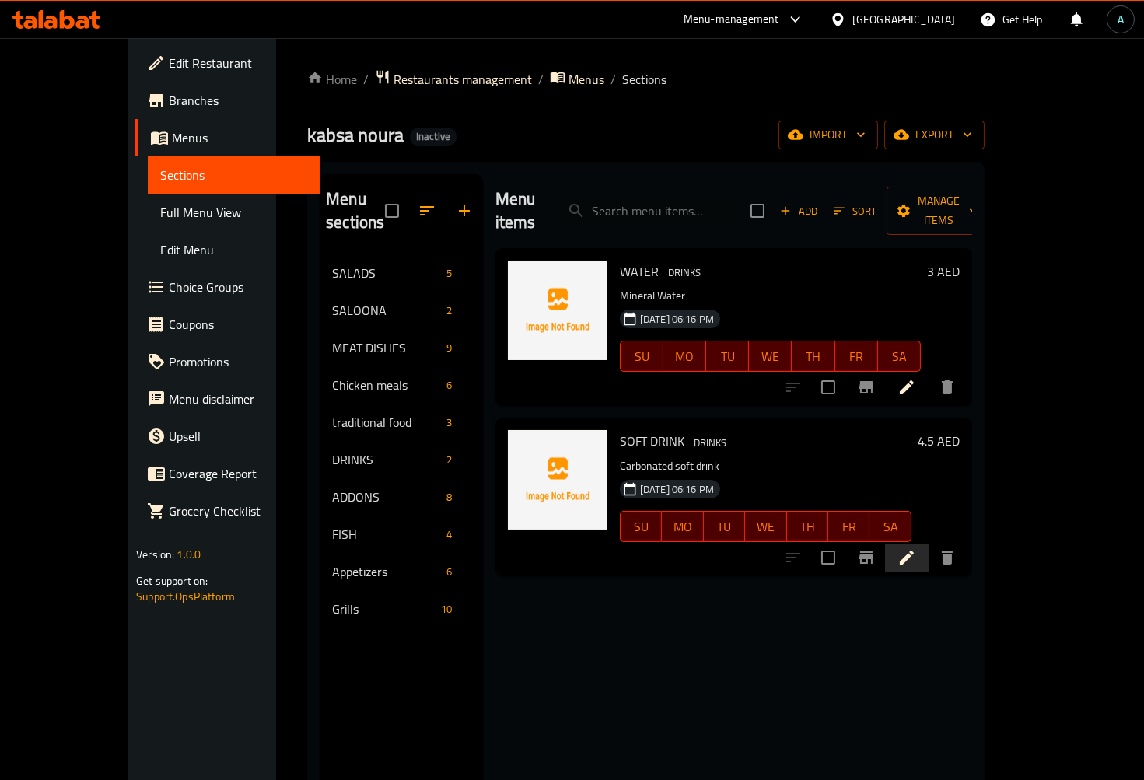
click at [929, 544] on li at bounding box center [907, 558] width 44 height 28
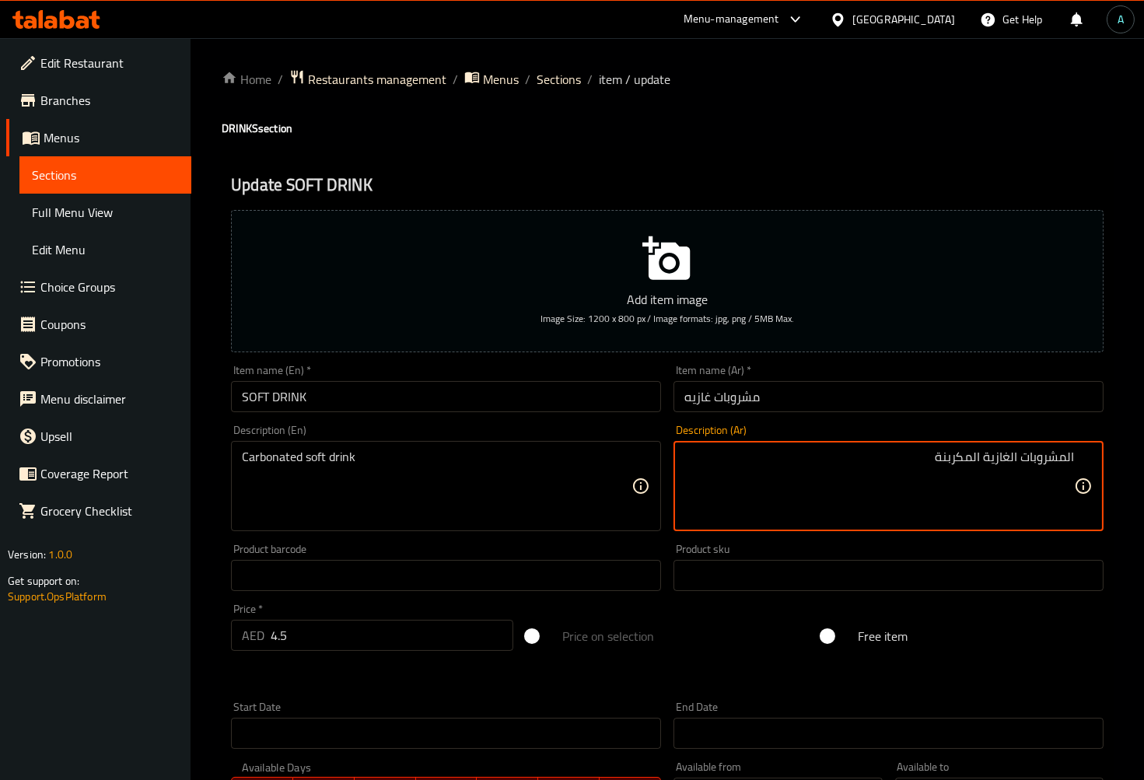
type textarea "المشروبات الغازية المكربنة"
click at [797, 405] on input "مشروبات غازيه" at bounding box center [889, 396] width 430 height 31
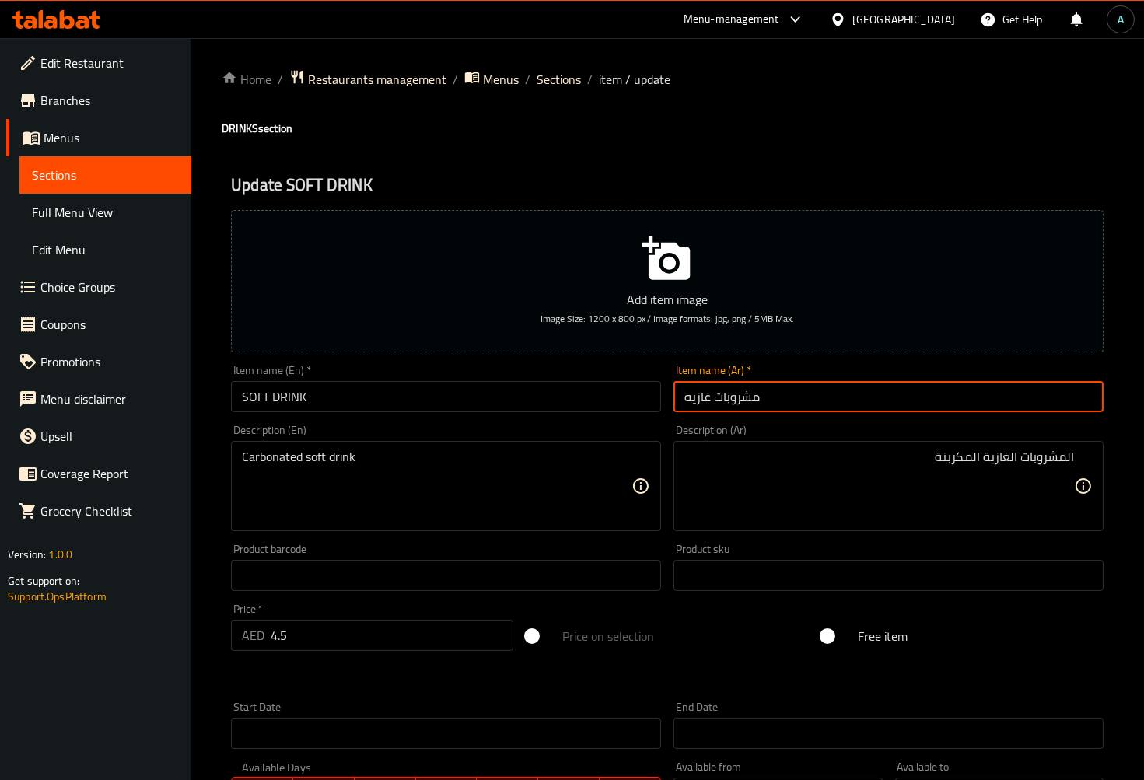
click at [562, 89] on span "Sections" at bounding box center [559, 79] width 44 height 19
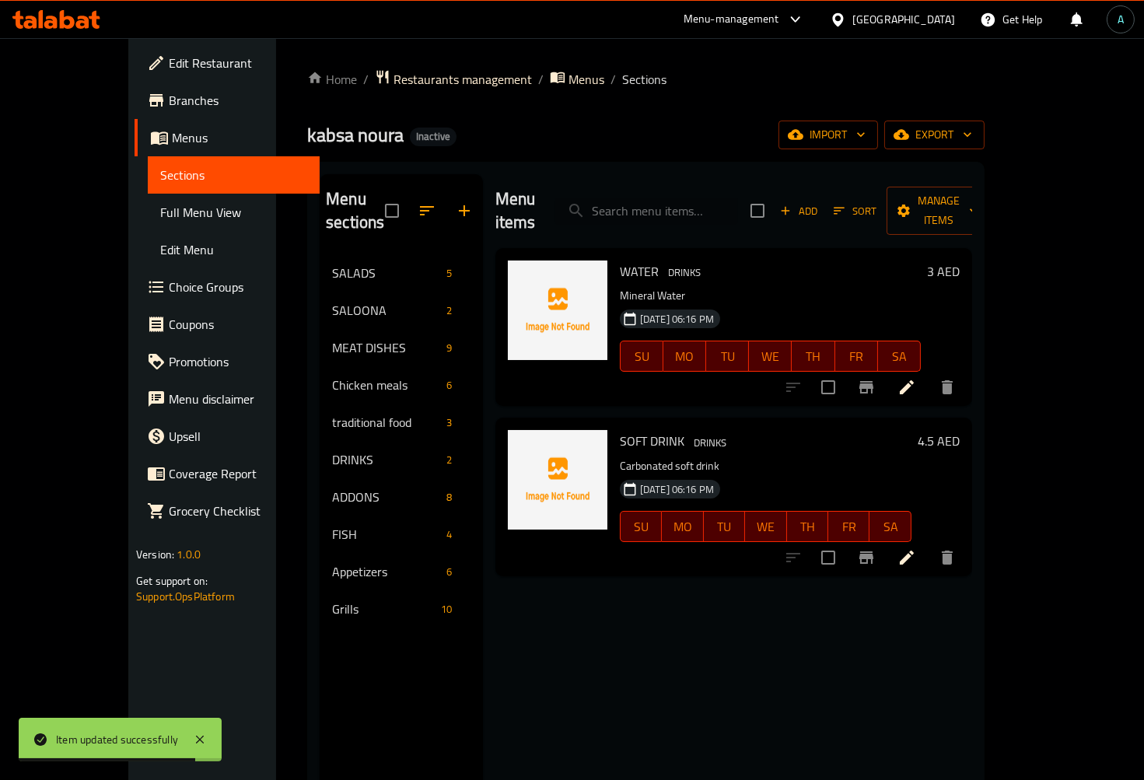
click at [688, 208] on input "search" at bounding box center [647, 211] width 184 height 27
paste input "RICE MANDI"
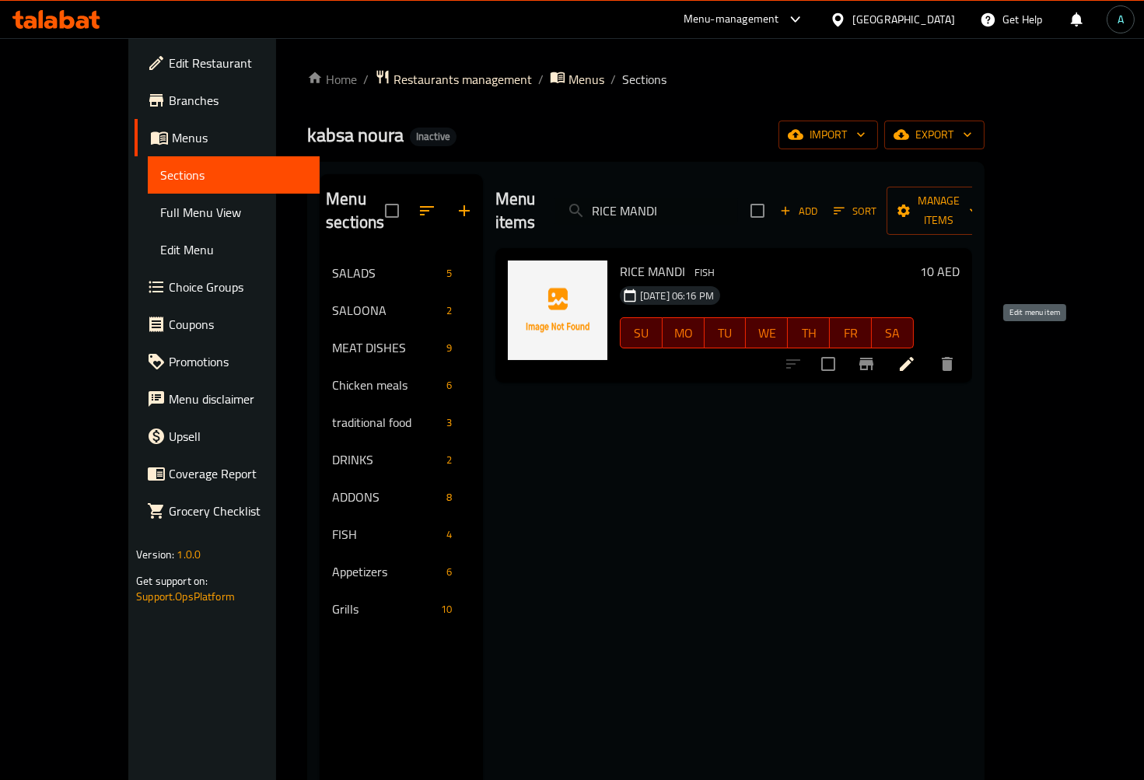
type input "RICE MANDI"
click at [916, 355] on icon at bounding box center [907, 364] width 19 height 19
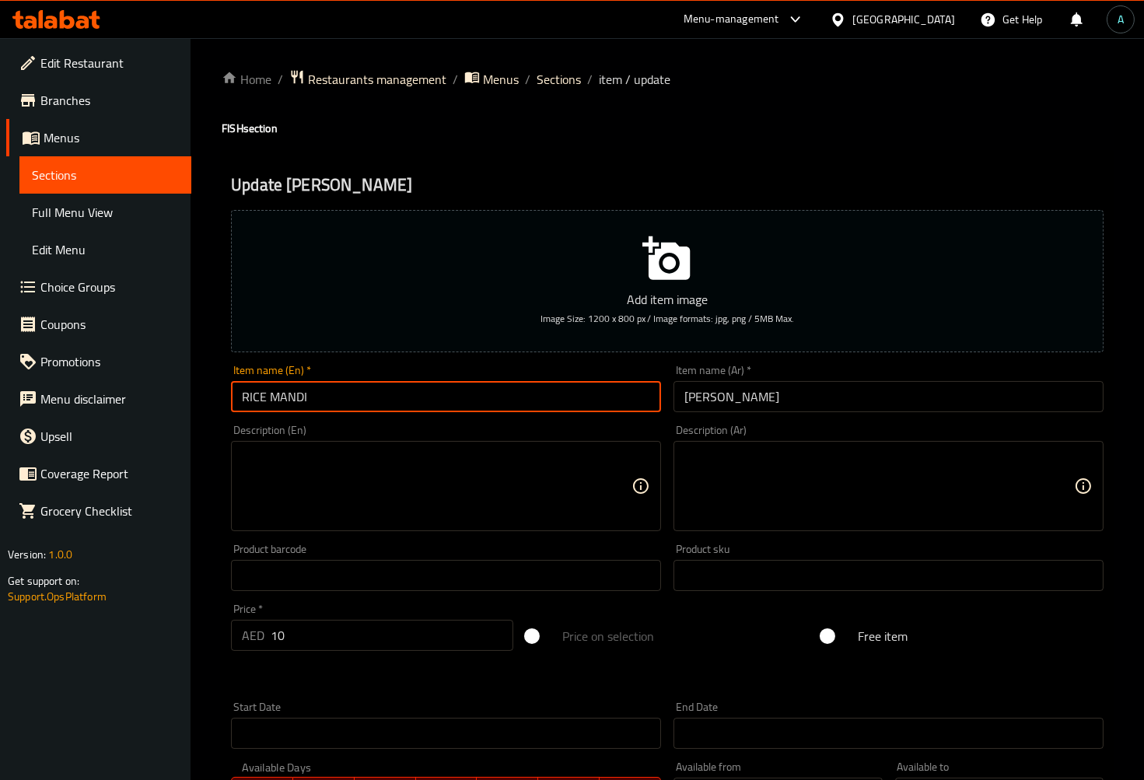
click at [543, 394] on input "RICE MANDI" at bounding box center [446, 396] width 430 height 31
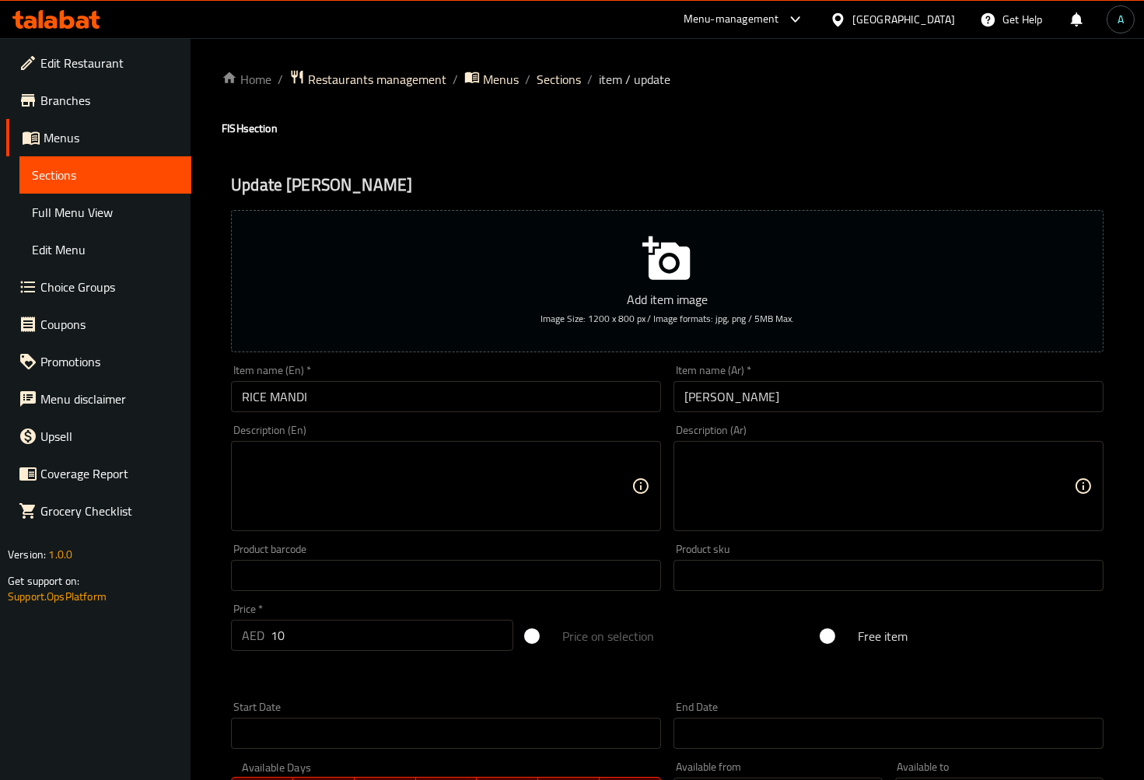
click at [391, 457] on textarea at bounding box center [437, 487] width 390 height 74
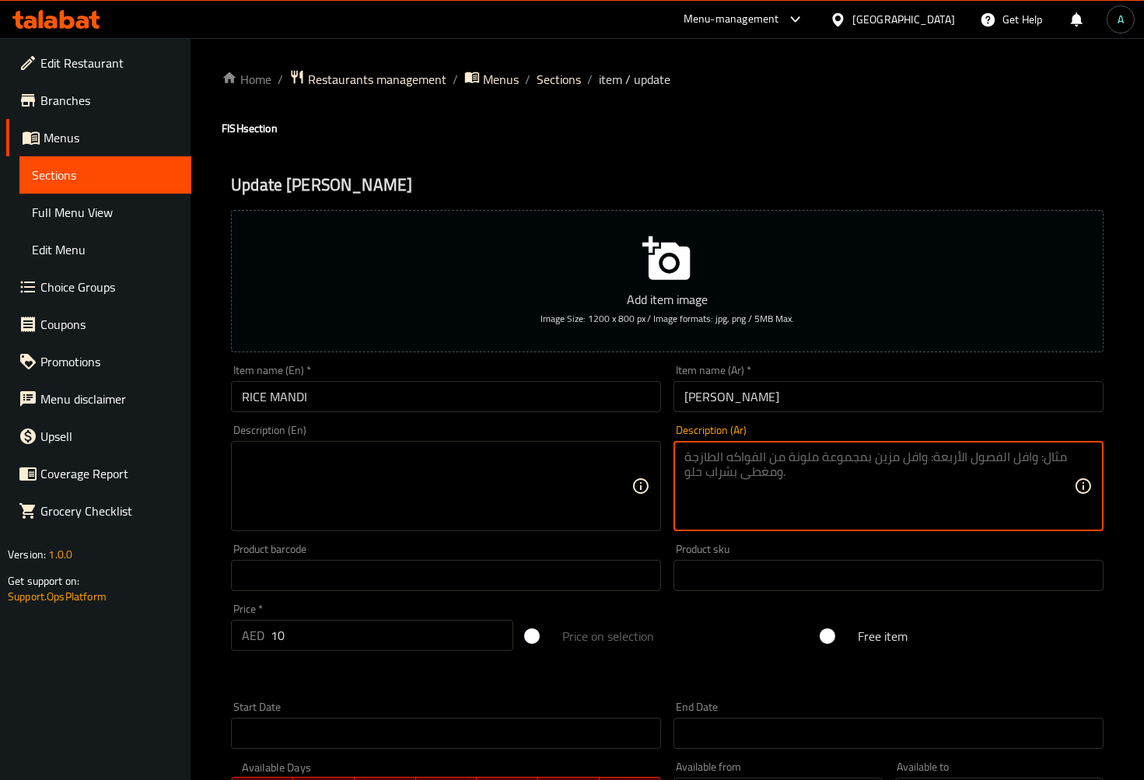
click at [820, 488] on textarea at bounding box center [879, 487] width 390 height 74
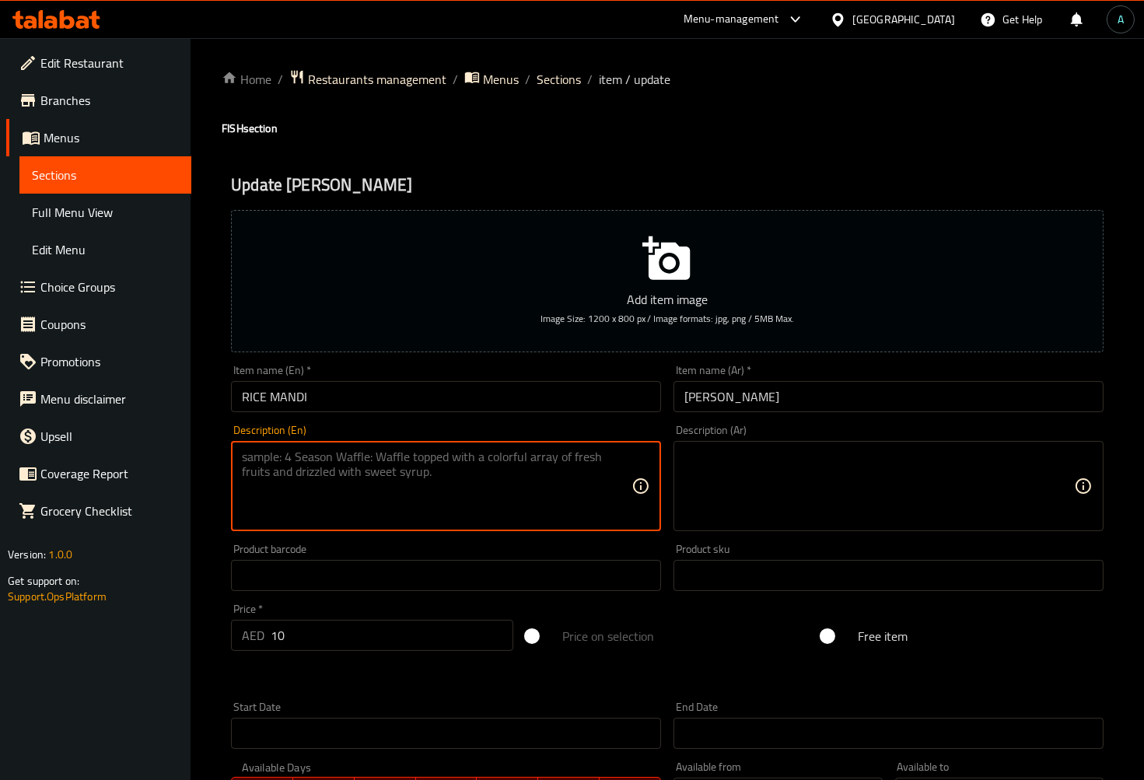
click at [548, 487] on textarea at bounding box center [437, 487] width 390 height 74
paste textarea "SMALL RICE"
type textarea "SMALL RICE"
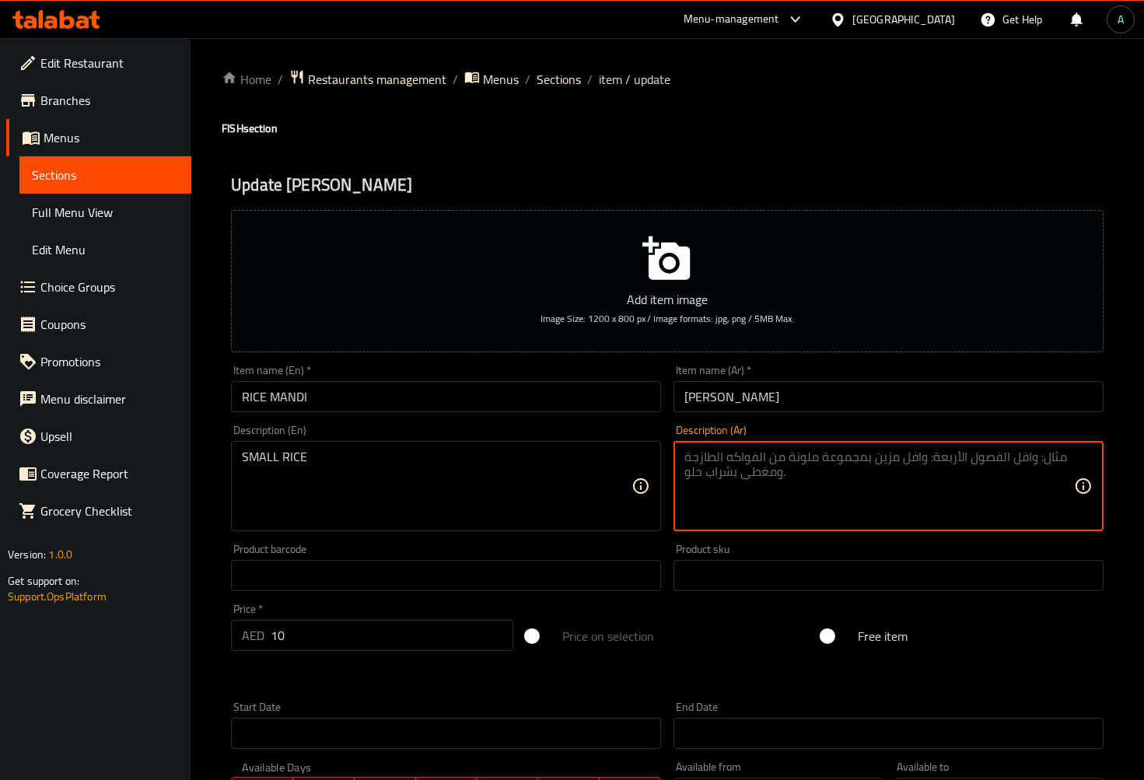
click at [771, 506] on textarea at bounding box center [879, 487] width 390 height 74
paste textarea "ارز صغير"
type textarea "ارز صغير"
click at [395, 398] on input "RICE MANDI" at bounding box center [446, 396] width 430 height 31
